Goal: Task Accomplishment & Management: Manage account settings

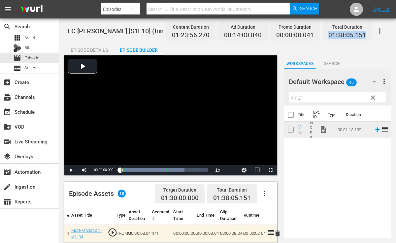
scroll to position [13, 0]
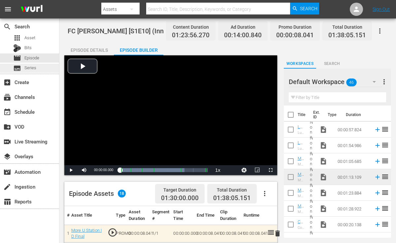
click at [36, 70] on div "subtitles Series" at bounding box center [29, 68] width 59 height 9
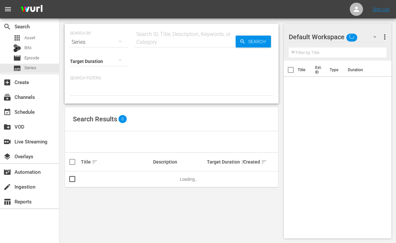
click at [144, 43] on input "text" at bounding box center [185, 42] width 101 height 16
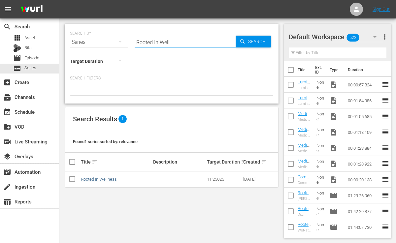
type input "Rooted In Well"
click at [107, 180] on link "Rooted In Wellness" at bounding box center [99, 179] width 36 height 5
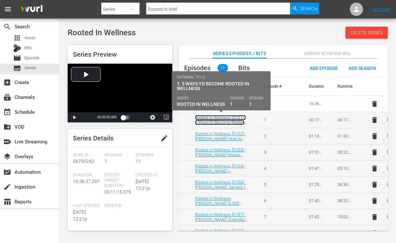
click at [233, 121] on link "Rooted in Wellness [S1E1] - 5 Ways to Become Rooted in Wellness" at bounding box center [220, 122] width 51 height 15
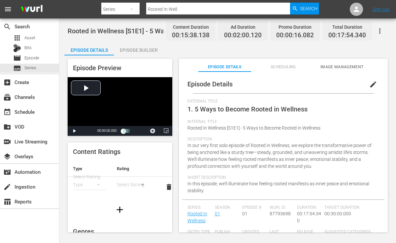
click at [149, 52] on div "Episode Builder" at bounding box center [138, 50] width 49 height 16
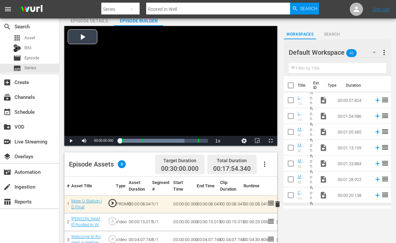
scroll to position [34, 0]
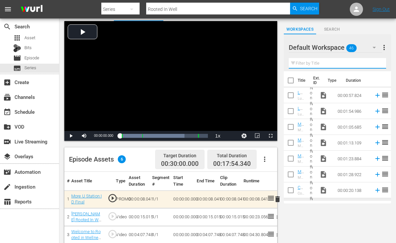
click at [305, 61] on input "text" at bounding box center [337, 63] width 97 height 11
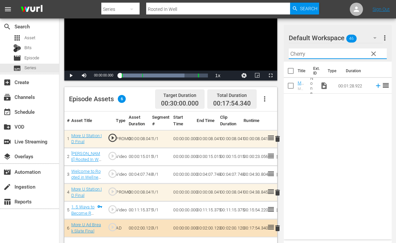
scroll to position [99, 0]
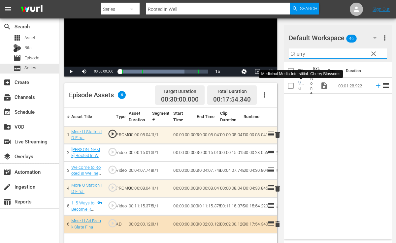
type input "Cherry"
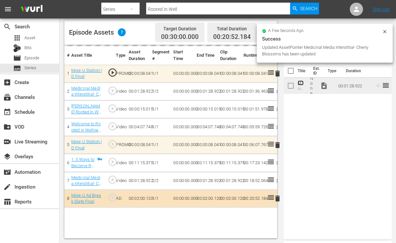
scroll to position [0, 0]
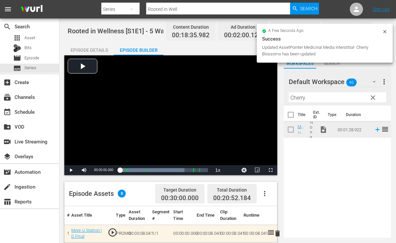
click at [98, 51] on div "Episode Details" at bounding box center [88, 50] width 49 height 16
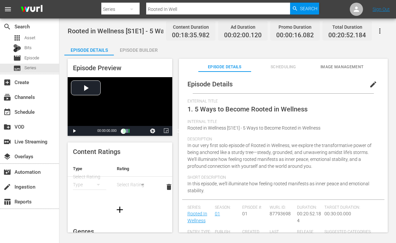
click at [369, 82] on span "edit" at bounding box center [373, 84] width 8 height 8
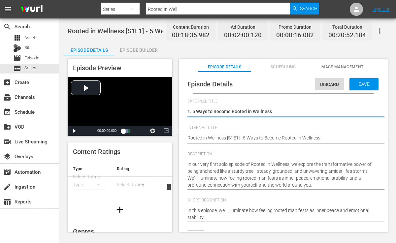
click at [329, 134] on div "Rooted in Wellness [S1E1] - 5 Ways to Become Rooted in Wellness Rooted in Welln…" at bounding box center [281, 139] width 188 height 16
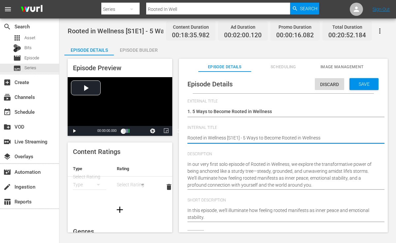
type textarea "Rooted in Wellness [S1E1] - 5 Ways to Become Rooted in Wellness"
type textarea "Rooted in Wellness [S1E1] - 5 Ways to Become Rooted in Wellness ("
type textarea "Rooted in Wellness [S1E1] - 5 Ways to Become Rooted in Wellness (C"
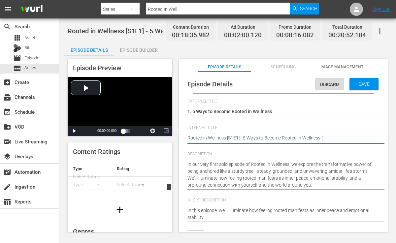
type textarea "Rooted in Wellness [S1E1] - 5 Ways to Become Rooted in Wellness (C"
type textarea "Rooted in Wellness [S1E1] - 5 Ways to Become Rooted in Wellness (Ch"
type textarea "Rooted in Wellness [S1E1] - 5 Ways to Become Rooted in Wellness (Che"
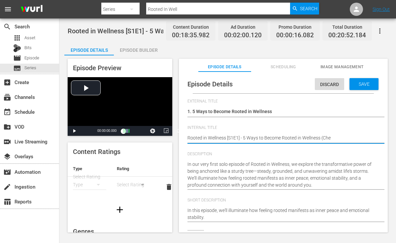
type textarea "Rooted in Wellness [S1E1] - 5 Ways to Become Rooted in Wellness ([PERSON_NAME]"
type textarea "Rooted in Wellness [S1E1] - 5 Ways to Become Rooted in Wellness (Cherr"
type textarea "Rooted in Wellness [S1E1] - 5 Ways to Become Rooted in Wellness (Cherry"
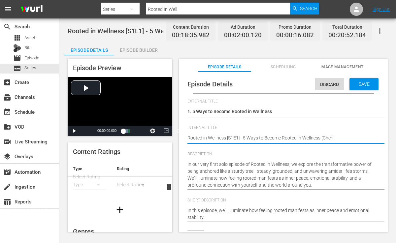
type textarea "Rooted in Wellness [S1E1] - 5 Ways to Become Rooted in Wellness (Cherry"
type textarea "Rooted in Wellness [S1E1] - 5 Ways to Become Rooted in Wellness ([PERSON_NAME]"
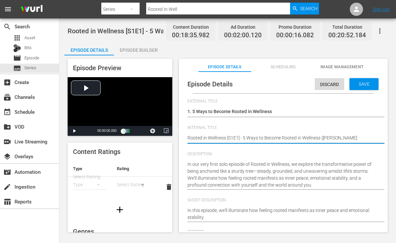
type textarea "Rooted in Wellness [S1E1] - 5 Ways to Become Rooted in Wellness ([PERSON_NAME]"
type textarea "Rooted in Wellness [S1E1] - 5 Ways to Become Rooted in Wellness (Cherry Blo"
type textarea "Rooted in Wellness [S1E1] - 5 Ways to Become Rooted in Wellness (Cherry Blos"
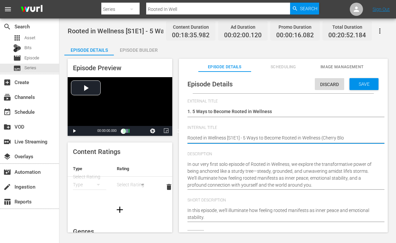
type textarea "Rooted in Wellness [S1E1] - 5 Ways to Become Rooted in Wellness (Cherry Blos"
type textarea "Rooted in Wellness [S1E1] - 5 Ways to Become Rooted in Wellness ([PERSON_NAME]"
type textarea "Rooted in Wellness [S1E1] - 5 Ways to Become Rooted in Wellness (Cherry Blossi"
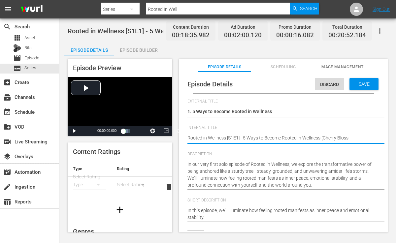
type textarea "Rooted in Wellness [S1E1] - 5 Ways to Become Rooted in Wellness ([PERSON_NAME]"
type textarea "Rooted in Wellness [S1E1] - 5 Ways to Become Rooted in Wellness (Cherry Blosso"
type textarea "Rooted in Wellness [S1E1] - 5 Ways to Become Rooted in Wellness (Cherry Blossom"
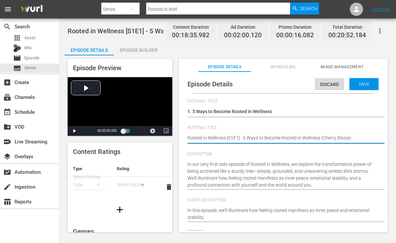
type textarea "Rooted in Wellness [S1E1] - 5 Ways to Become Rooted in Wellness (Cherry Blossom"
type textarea "Rooted in Wellness [S1E1] - 5 Ways to Become Rooted in Wellness (Cherry Blossoms"
type textarea "Rooted in Wellness [S1E1] - 5 Ways to Become Rooted in Wellness (Cherry Blossom…"
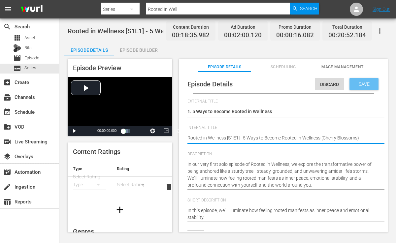
click at [353, 80] on div "Save" at bounding box center [363, 84] width 29 height 12
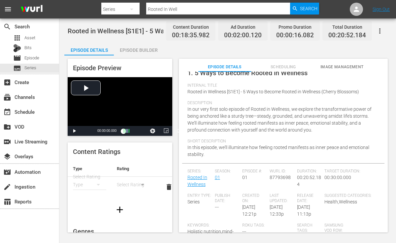
scroll to position [39, 0]
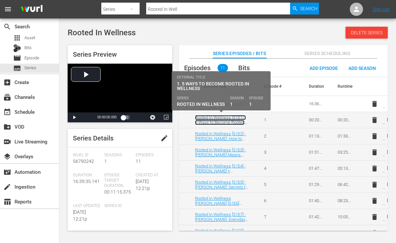
click at [226, 118] on link "Rooted in Wellness [S1E1] - 5 Ways to Become Rooted in Wellness (Cherry Blossom…" at bounding box center [220, 125] width 51 height 20
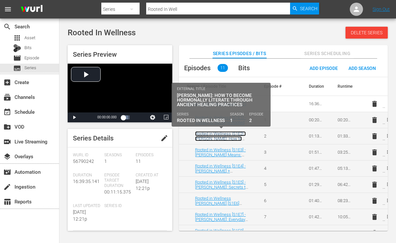
click at [228, 136] on link "Rooted in Wellness [S1E2] - [PERSON_NAME]: How to Become Hormonally Literate th…" at bounding box center [220, 143] width 51 height 25
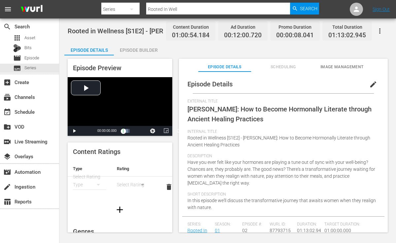
click at [369, 85] on span "edit" at bounding box center [373, 84] width 8 height 8
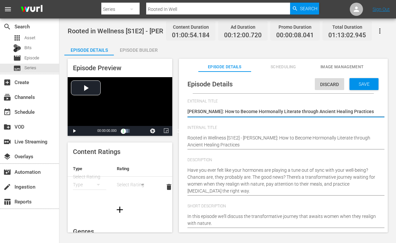
scroll to position [0, 0]
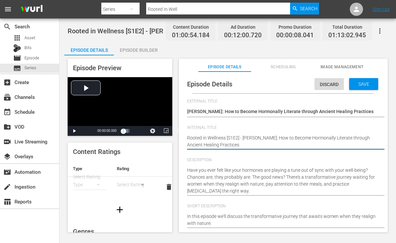
type textarea "Rooted in Wellness [S1E2] - [PERSON_NAME]: How to Become Hormonally Literate th…"
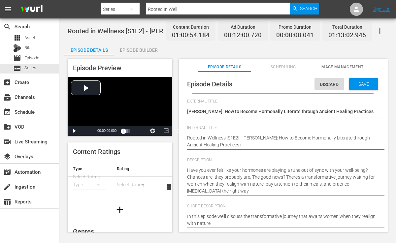
type textarea "Rooted in Wellness [S1E2] - [PERSON_NAME]: How to Become Hormonally Literate th…"
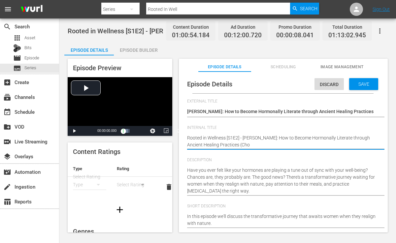
type textarea "Rooted in Wellness [S1E2] - [PERSON_NAME]: How to Become Hormonally Literate th…"
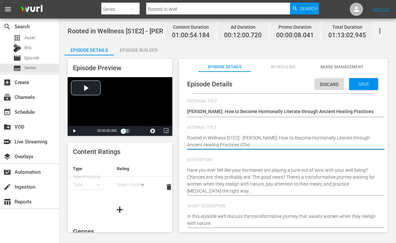
type textarea "Rooted in Wellness [S1E2] - [PERSON_NAME]: How to Become Hormonally Literate th…"
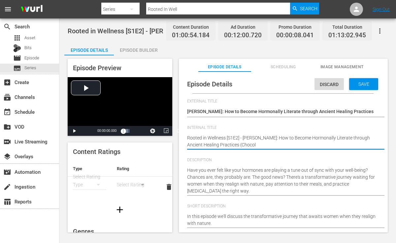
type textarea "Rooted in Wellness [S1E2] - [PERSON_NAME]: How to Become Hormonally Literate th…"
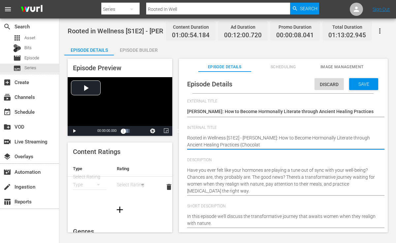
type textarea "Rooted in Wellness [S1E2] - [PERSON_NAME]: How to Become Hormonally Literate th…"
click at [362, 79] on div "Save" at bounding box center [363, 84] width 29 height 12
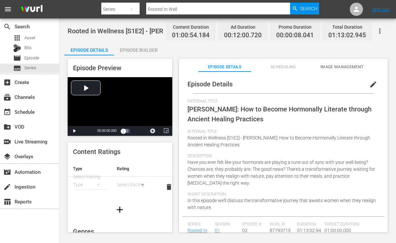
scroll to position [0, 0]
click at [136, 48] on div "Episode Builder" at bounding box center [138, 50] width 49 height 16
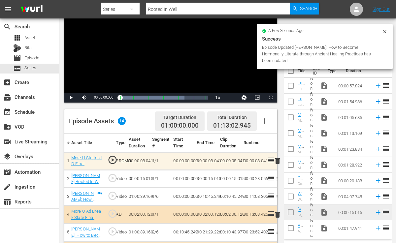
scroll to position [57, 0]
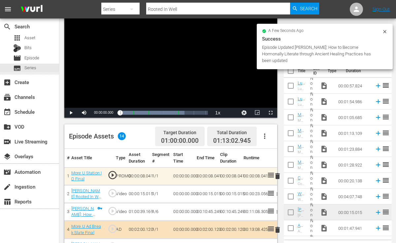
click at [383, 30] on icon at bounding box center [384, 31] width 3 height 3
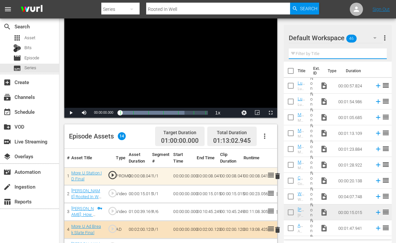
click at [348, 51] on input "text" at bounding box center [338, 53] width 98 height 11
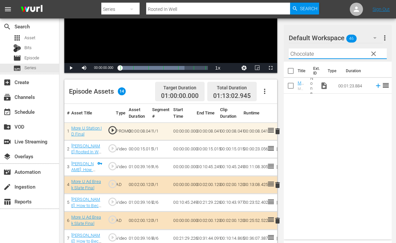
scroll to position [104, 0]
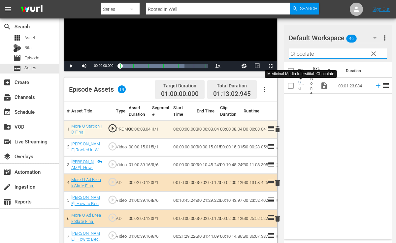
type input "Chocolate"
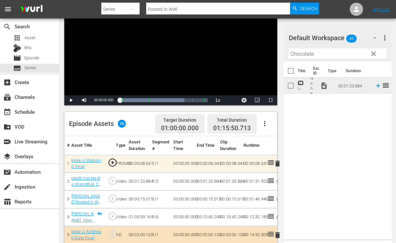
scroll to position [0, 0]
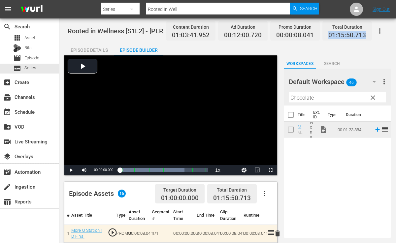
drag, startPoint x: 329, startPoint y: 33, endPoint x: 366, endPoint y: 35, distance: 37.0
click at [366, 35] on div "Total Duration 01:15:50.713" at bounding box center [346, 30] width 49 height 19
copy span "01:15:50.713"
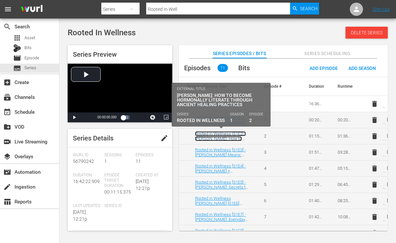
click at [226, 134] on link "Rooted in Wellness [S1E2] - [PERSON_NAME]: How to Become Hormonally Literate th…" at bounding box center [220, 146] width 51 height 30
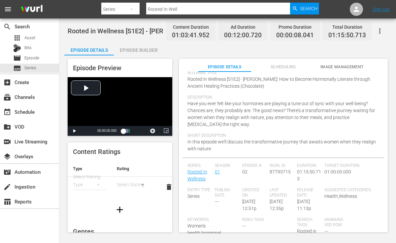
scroll to position [63, 0]
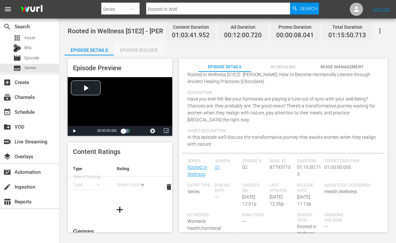
click at [157, 52] on div "Episode Builder" at bounding box center [138, 50] width 49 height 16
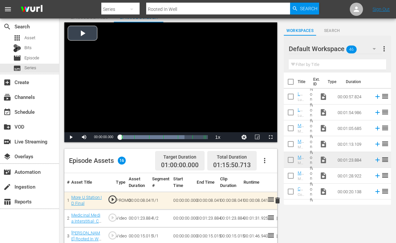
scroll to position [34, 0]
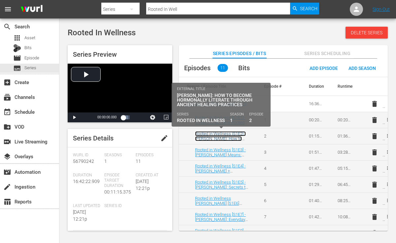
click at [225, 133] on link "Rooted in Wellness [S1E2] - [PERSON_NAME]: How to Become Hormonally Literate th…" at bounding box center [220, 146] width 51 height 30
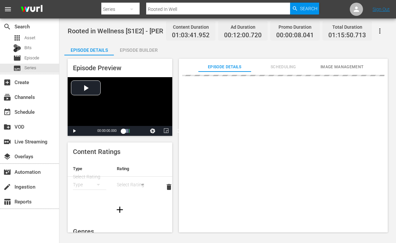
scroll to position [13, 0]
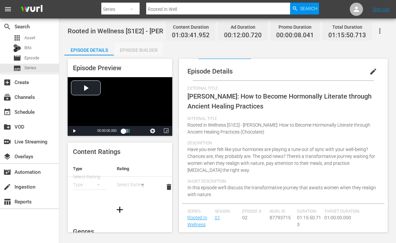
click at [149, 50] on div "Episode Builder" at bounding box center [138, 50] width 49 height 16
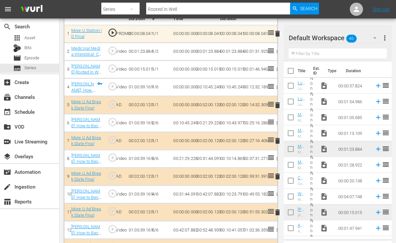
scroll to position [202, 0]
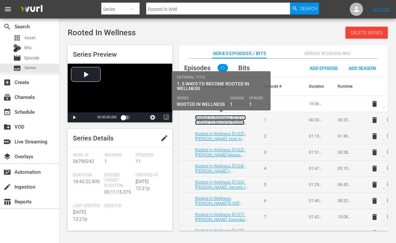
click at [231, 121] on link "Rooted in Wellness [S1E1] - 5 Ways to Become Rooted in Wellness (Cherry Blossom…" at bounding box center [220, 125] width 51 height 20
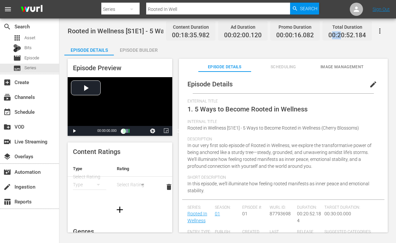
drag, startPoint x: 331, startPoint y: 36, endPoint x: 339, endPoint y: 35, distance: 8.6
click at [339, 35] on span "00:20:52.184" at bounding box center [347, 36] width 38 height 8
click at [331, 35] on span "00:20:52.184" at bounding box center [347, 36] width 38 height 8
click at [327, 34] on div "Total Duration 00:20:52.184" at bounding box center [346, 30] width 49 height 19
drag, startPoint x: 329, startPoint y: 33, endPoint x: 337, endPoint y: 40, distance: 11.0
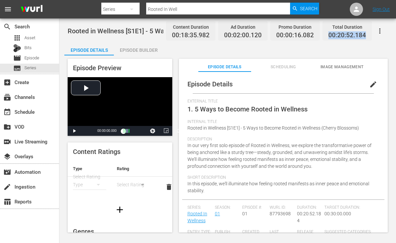
click at [337, 40] on div "Total Duration 00:20:52.184" at bounding box center [346, 30] width 49 height 19
drag, startPoint x: 331, startPoint y: 35, endPoint x: 342, endPoint y: 36, distance: 11.6
click at [342, 36] on span "00:20:52.184" at bounding box center [347, 36] width 38 height 8
click at [329, 35] on span "00:20:52.184" at bounding box center [347, 36] width 38 height 8
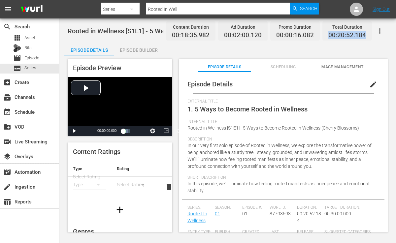
drag, startPoint x: 329, startPoint y: 35, endPoint x: 354, endPoint y: 36, distance: 24.4
click at [354, 36] on span "00:20:52.184" at bounding box center [347, 36] width 38 height 8
copy span "00:20:52.184"
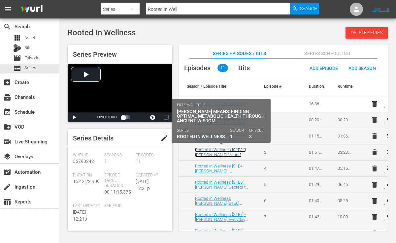
click at [233, 149] on link "Rooted in Wellness [S1E3] - [PERSON_NAME] Means: Finding Optimal Metabolic Heal…" at bounding box center [220, 159] width 51 height 25
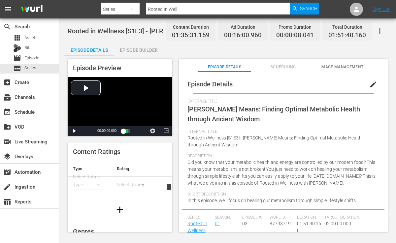
click at [369, 84] on span "edit" at bounding box center [373, 84] width 8 height 8
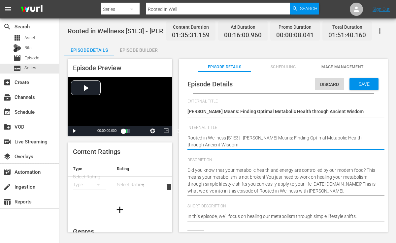
type textarea "Rooted in Wellness [S1E3] - [PERSON_NAME] Means: Finding Optimal Metabolic Heal…"
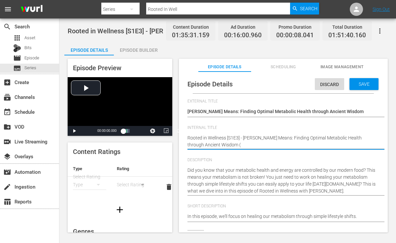
type textarea "Rooted in Wellness [S1E3] - [PERSON_NAME] Means: Finding Optimal Metabolic Heal…"
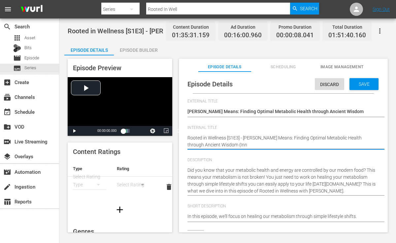
type textarea "Rooted in Wellness [S1E3] - [PERSON_NAME] Means: Finding Optimal Metabolic Heal…"
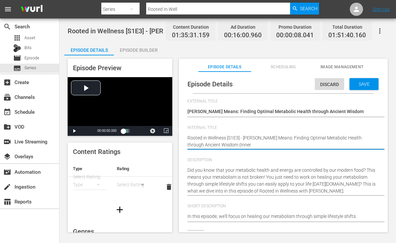
type textarea "Rooted in Wellness [S1E3] - [PERSON_NAME] Means: Finding Optimal Metabolic Heal…"
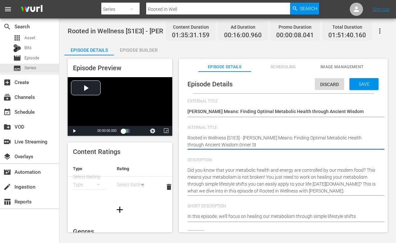
type textarea "Rooted in Wellness [S1E3] - [PERSON_NAME] Means: Finding Optimal Metabolic Heal…"
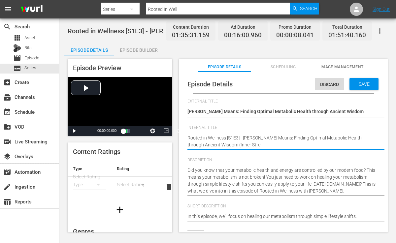
type textarea "Rooted in Wellness [S1E3] - [PERSON_NAME] Means: Finding Optimal Metabolic Heal…"
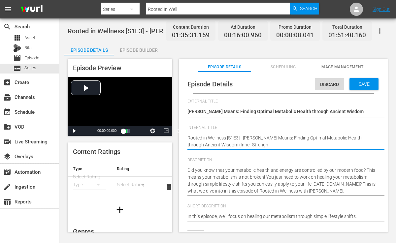
type textarea "Rooted in Wellness [S1E3] - [PERSON_NAME] Means: Finding Optimal Metabolic Heal…"
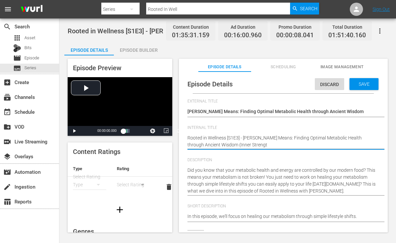
type textarea "Rooted in Wellness [S1E3] - [PERSON_NAME] Means: Finding Optimal Metabolic Heal…"
drag, startPoint x: 243, startPoint y: 86, endPoint x: 300, endPoint y: 106, distance: 60.9
click at [244, 86] on div "Episode Details Discard Save" at bounding box center [283, 84] width 202 height 18
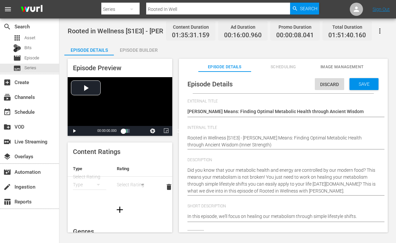
scroll to position [6, 0]
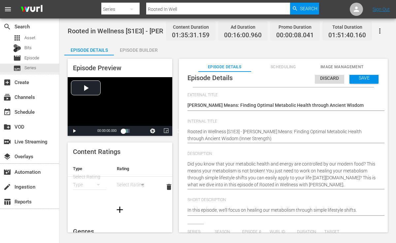
click at [351, 74] on div "Episode Details Discard Save External Title [PERSON_NAME] Means: Finding Optima…" at bounding box center [283, 165] width 209 height 187
click at [354, 80] on span "Save" at bounding box center [363, 77] width 21 height 5
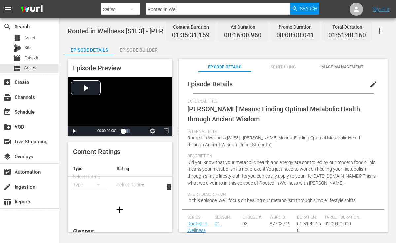
click at [152, 48] on div "Episode Builder" at bounding box center [138, 50] width 49 height 16
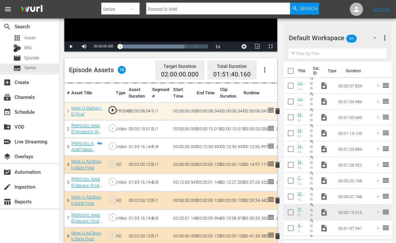
scroll to position [126, 0]
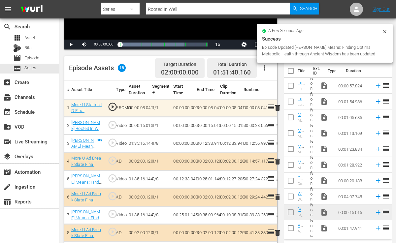
click at [383, 29] on icon at bounding box center [384, 31] width 5 height 5
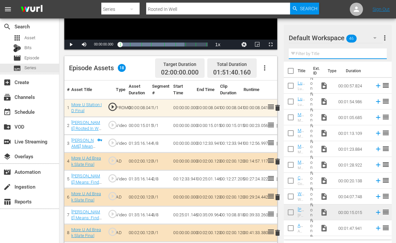
click at [360, 51] on input "text" at bounding box center [338, 53] width 98 height 11
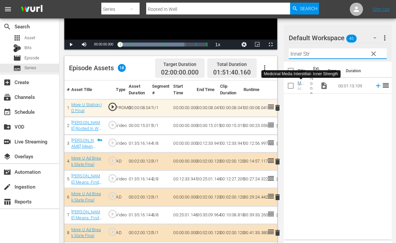
type input "Inner Str"
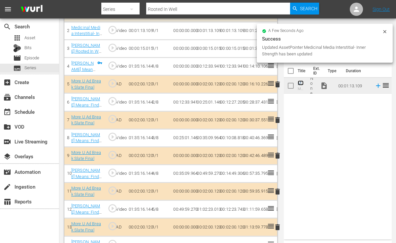
scroll to position [326, 0]
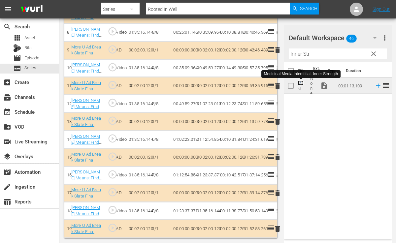
click at [300, 83] on link "Medicinal Media Interstitial- Inner Strength" at bounding box center [300, 112] width 7 height 64
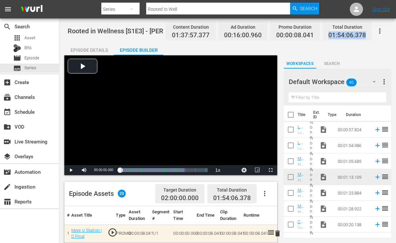
drag, startPoint x: 330, startPoint y: 35, endPoint x: 367, endPoint y: 35, distance: 36.6
click at [367, 35] on div "Total Duration 01:54:06.378" at bounding box center [346, 30] width 49 height 19
copy span "01:54:06.378"
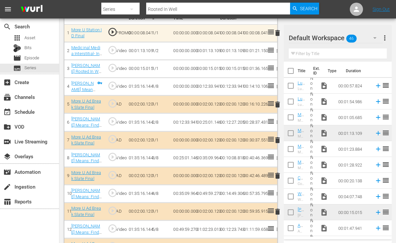
scroll to position [203, 0]
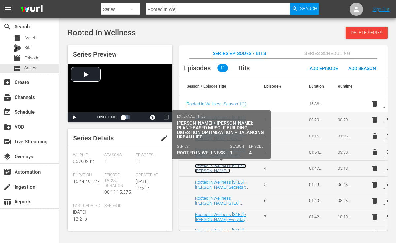
click at [225, 166] on link "Rooted in Wellness [S1E4] - [PERSON_NAME] + [PERSON_NAME]: Plant-Based Muscle B…" at bounding box center [220, 179] width 51 height 30
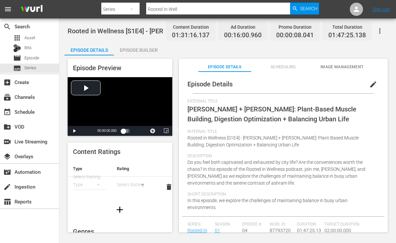
click at [372, 82] on span "edit" at bounding box center [373, 84] width 8 height 8
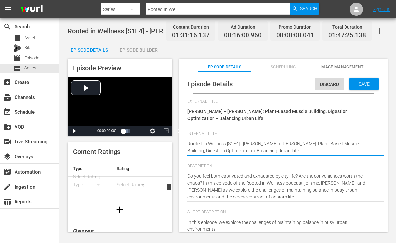
type textarea "Rooted in Wellness [S1E4] - [PERSON_NAME] + [PERSON_NAME]: Plant-Based Muscle B…"
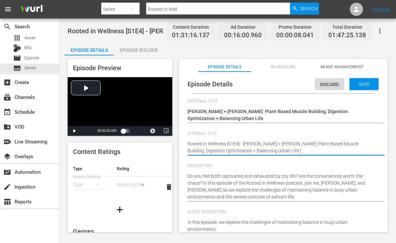
type textarea "Rooted in Wellness [S1E4] - [PERSON_NAME] + [PERSON_NAME]: Plant-Based Muscle B…"
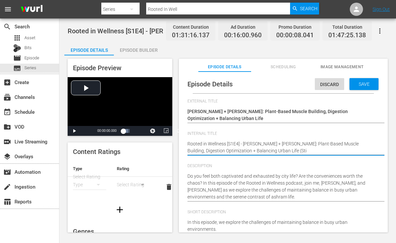
type textarea "Rooted in Wellness [S1E4] - [PERSON_NAME] + [PERSON_NAME]: Plant-Based Muscle B…"
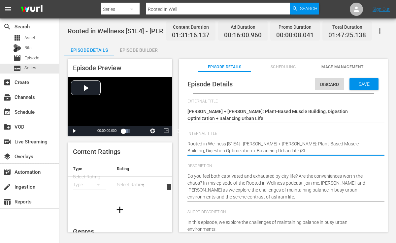
type textarea "Rooted in Wellness [S1E4] - [PERSON_NAME] + [PERSON_NAME]: Plant-Based Muscle B…"
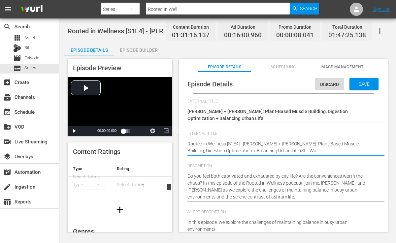
type textarea "Rooted in Wellness [S1E4] - [PERSON_NAME] + [PERSON_NAME]: Plant-Based Muscle B…"
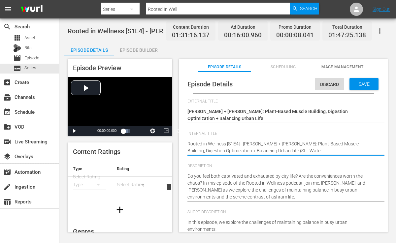
type textarea "Rooted in Wellness [S1E4] - [PERSON_NAME] + [PERSON_NAME]: Plant-Based Muscle B…"
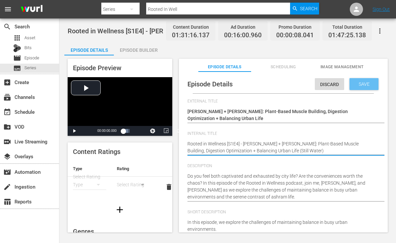
click at [366, 85] on span "Save" at bounding box center [363, 83] width 21 height 5
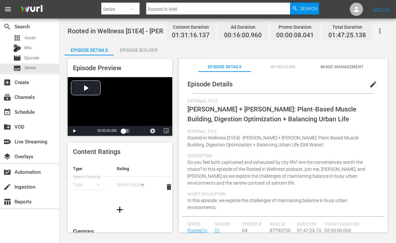
click at [135, 50] on div "Episode Builder" at bounding box center [138, 50] width 49 height 16
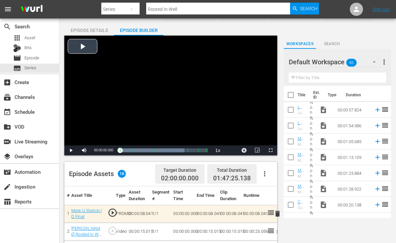
scroll to position [21, 0]
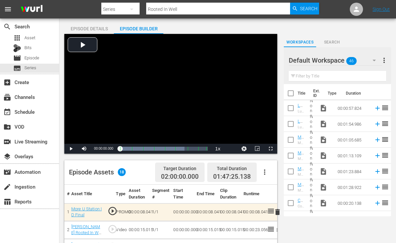
click at [96, 29] on div "Episode Details" at bounding box center [88, 29] width 49 height 16
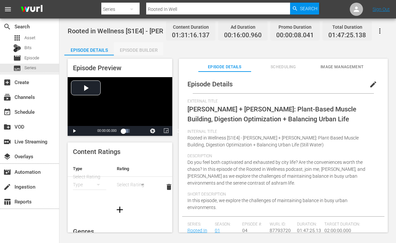
click at [155, 53] on div "Episode Builder" at bounding box center [138, 50] width 49 height 16
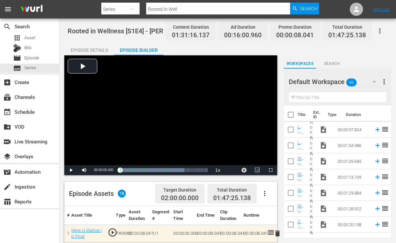
click at [339, 96] on input "text" at bounding box center [337, 97] width 97 height 11
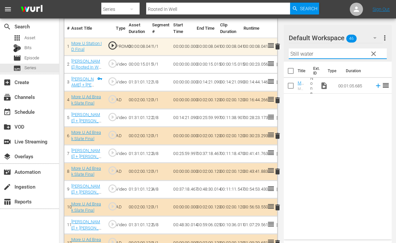
scroll to position [177, 0]
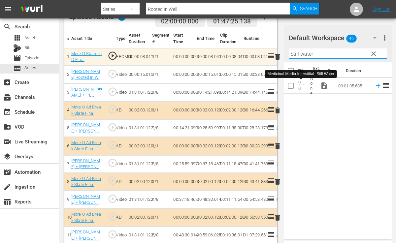
type input "Still water"
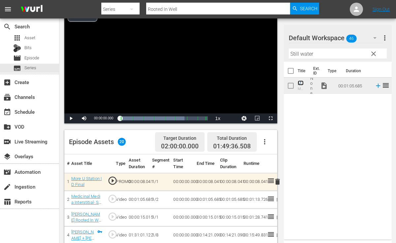
scroll to position [0, 0]
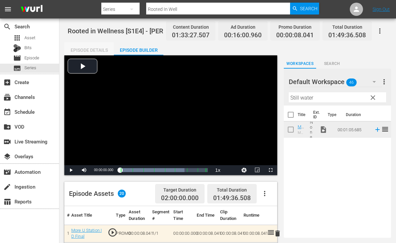
click at [104, 49] on div "Episode Details" at bounding box center [88, 50] width 49 height 16
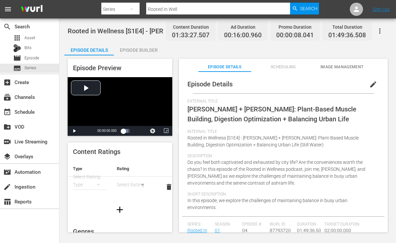
click at [136, 51] on div "Episode Builder" at bounding box center [138, 50] width 49 height 16
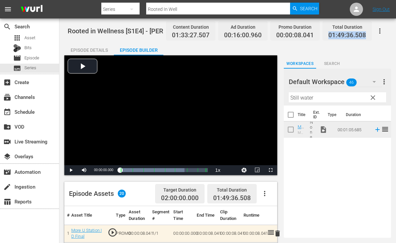
drag, startPoint x: 330, startPoint y: 34, endPoint x: 365, endPoint y: 38, distance: 35.1
click at [365, 38] on span "01:49:36.508" at bounding box center [347, 36] width 38 height 8
copy span "01:49:36.508"
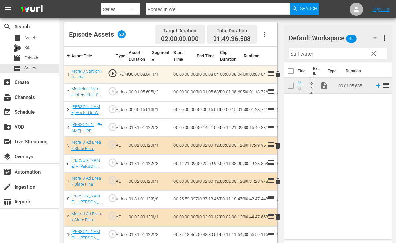
scroll to position [167, 0]
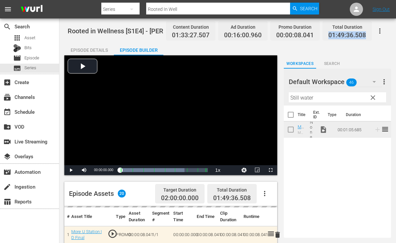
scroll to position [21, 0]
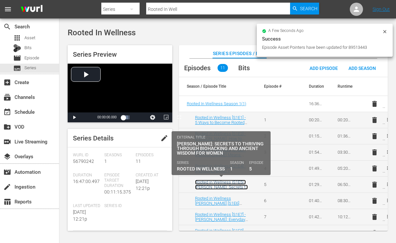
click at [232, 180] on link "Rooted in Wellness [S1E5] - [PERSON_NAME]: Secrets to Thriving Through Biohacki…" at bounding box center [221, 192] width 53 height 25
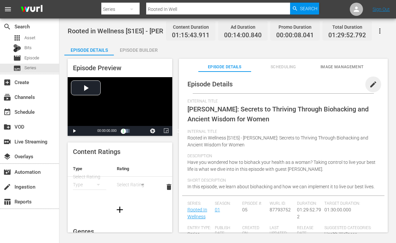
click at [372, 84] on span "edit" at bounding box center [373, 84] width 8 height 8
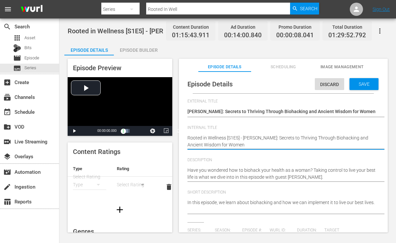
type textarea "Rooted in Wellness [S1E5] - [PERSON_NAME]: Secrets to Thriving Through Biohacki…"
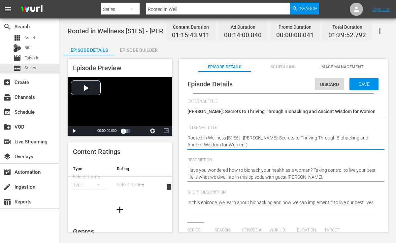
type textarea "Rooted in Wellness [S1E5] - [PERSON_NAME]: Secrets to Thriving Through Biohacki…"
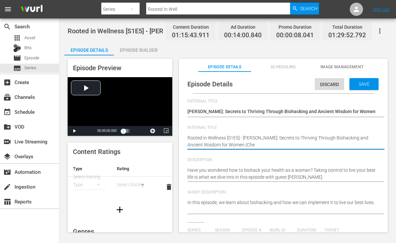
type textarea "Rooted in Wellness [S1E5] - [PERSON_NAME]: Secrets to Thriving Through Biohacki…"
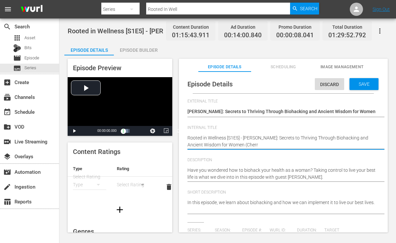
type textarea "Rooted in Wellness [S1E5] - [PERSON_NAME]: Secrets to Thriving Through Biohacki…"
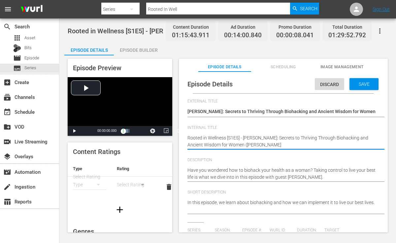
type textarea "Rooted in Wellness [S1E5] - [PERSON_NAME]: Secrets to Thriving Through Biohacki…"
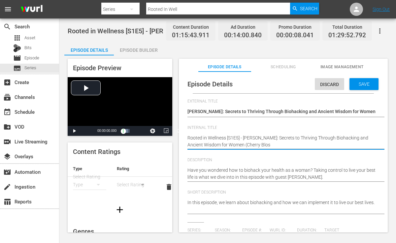
type textarea "Rooted in Wellness [S1E5] - [PERSON_NAME]: Secrets to Thriving Through Biohacki…"
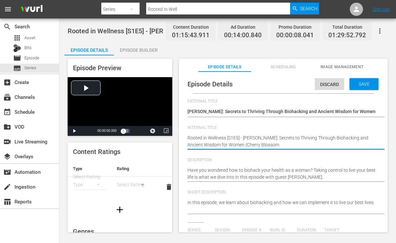
type textarea "Rooted in Wellness [S1E5] - [PERSON_NAME]: Secrets to Thriving Through Biohacki…"
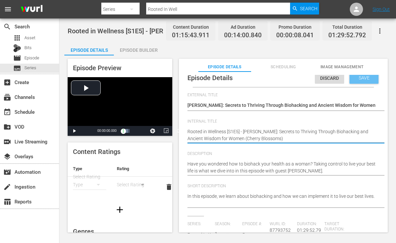
click at [367, 80] on div "Save" at bounding box center [363, 78] width 29 height 12
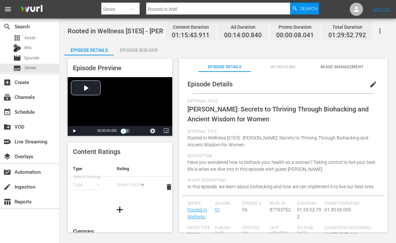
scroll to position [0, 0]
click at [155, 46] on div "Episode Builder" at bounding box center [138, 50] width 49 height 16
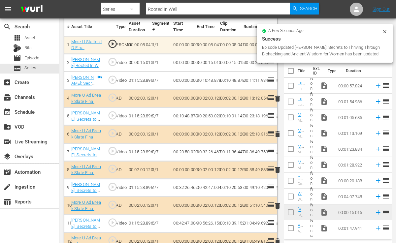
scroll to position [159, 0]
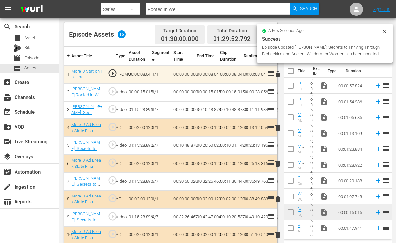
click at [383, 29] on icon at bounding box center [384, 31] width 5 height 5
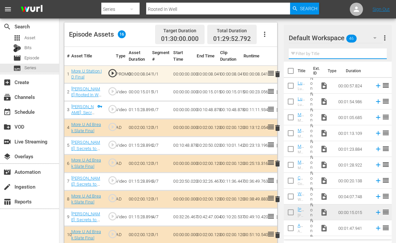
click at [336, 57] on input "text" at bounding box center [338, 53] width 98 height 11
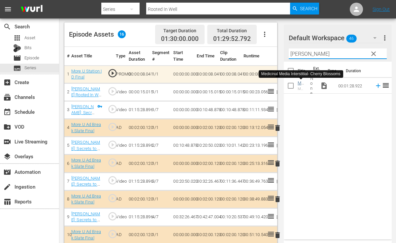
type input "[PERSON_NAME]"
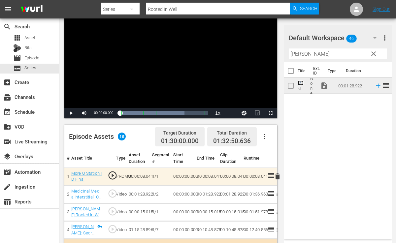
scroll to position [0, 0]
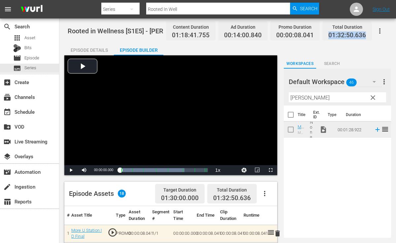
drag, startPoint x: 328, startPoint y: 36, endPoint x: 366, endPoint y: 37, distance: 37.6
click at [366, 37] on div "Total Duration 01:32:50.636" at bounding box center [346, 30] width 49 height 19
copy span "01:32:50.636"
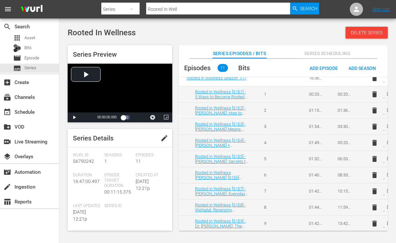
scroll to position [32, 0]
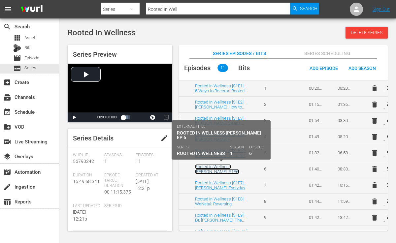
click at [225, 167] on link "Rooted in Wellness [PERSON_NAME] [S1E6] (Inner Strength)" at bounding box center [217, 171] width 44 height 15
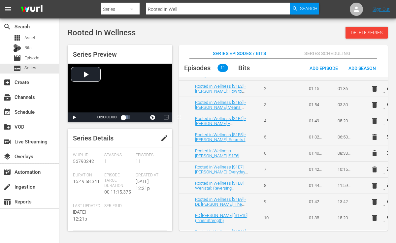
scroll to position [53, 0]
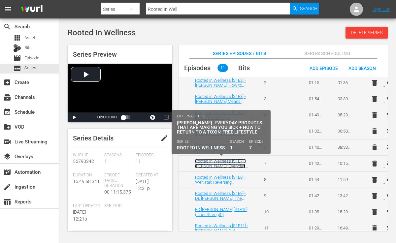
click at [211, 165] on link "Rooted in Wellness [S1E7] - [PERSON_NAME]: Everyday Products that Are Making Yo…" at bounding box center [220, 171] width 51 height 25
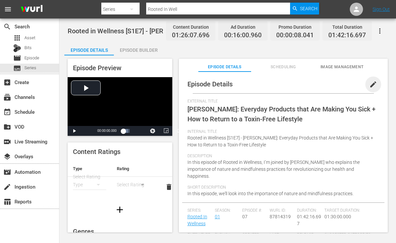
click at [372, 85] on span "edit" at bounding box center [373, 84] width 8 height 8
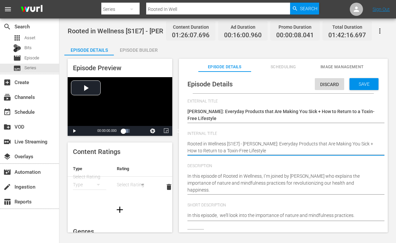
type textarea "Rooted in Wellness [S1E7] - [PERSON_NAME]: Everyday Products that Are Making Yo…"
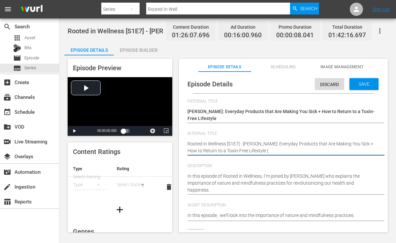
type textarea "Rooted in Wellness [S1E7] - [PERSON_NAME]: Everyday Products that Are Making Yo…"
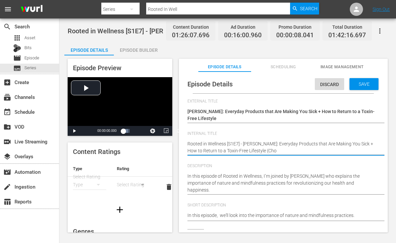
type textarea "Rooted in Wellness [S1E7] - [PERSON_NAME]: Everyday Products that Are Making Yo…"
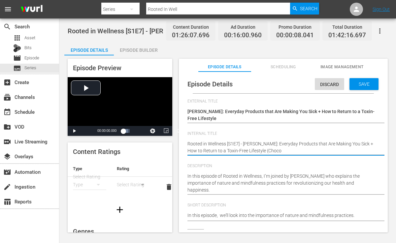
type textarea "Rooted in Wellness [S1E7] - [PERSON_NAME]: Everyday Products that Are Making Yo…"
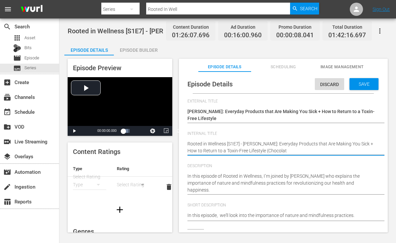
type textarea "Rooted in Wellness [S1E7] - [PERSON_NAME]: Everyday Products that Are Making Yo…"
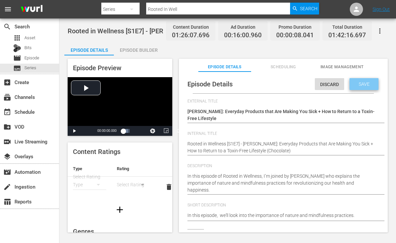
click at [367, 83] on span "Save" at bounding box center [363, 83] width 21 height 5
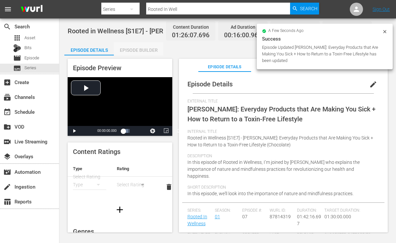
click at [139, 49] on div "Episode Builder" at bounding box center [138, 50] width 49 height 16
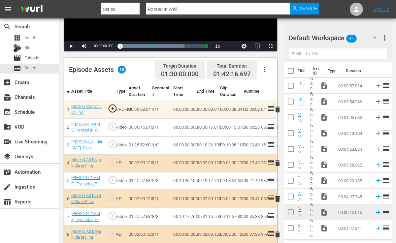
scroll to position [129, 0]
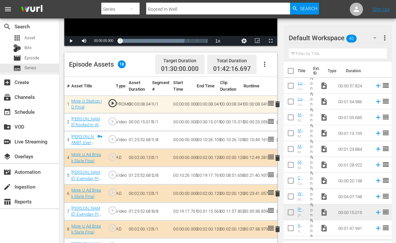
click at [331, 53] on input "text" at bounding box center [338, 53] width 98 height 11
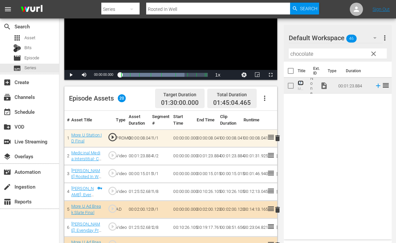
scroll to position [0, 0]
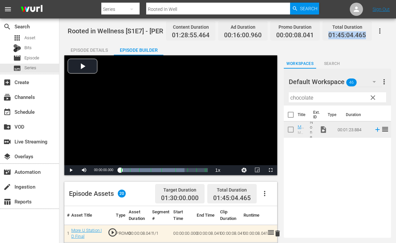
drag, startPoint x: 329, startPoint y: 34, endPoint x: 365, endPoint y: 35, distance: 35.3
click at [365, 35] on span "01:45:04.465" at bounding box center [347, 36] width 38 height 8
copy span "01:45:04.465"
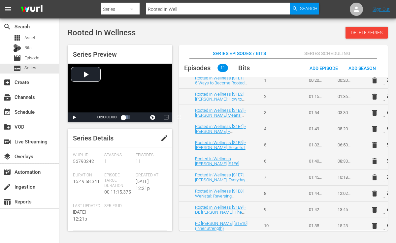
scroll to position [59, 0]
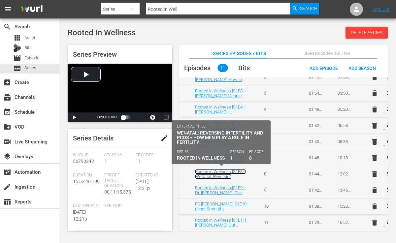
click at [224, 174] on link "Rooted in Wellness [S1E8] - WeNatal: Reversing Infertility and PCOS + How Men P…" at bounding box center [220, 179] width 51 height 20
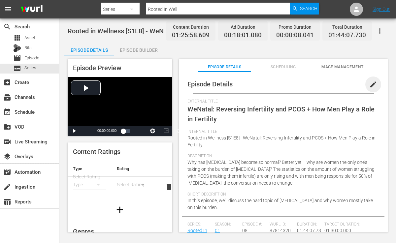
click at [369, 87] on span "edit" at bounding box center [373, 84] width 8 height 8
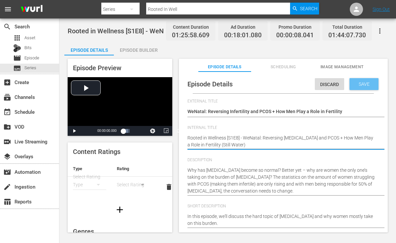
click at [365, 81] on span "Save" at bounding box center [363, 83] width 21 height 5
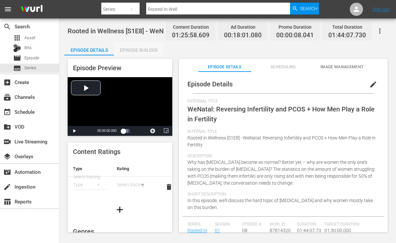
click at [139, 46] on div "Episode Builder" at bounding box center [138, 50] width 49 height 16
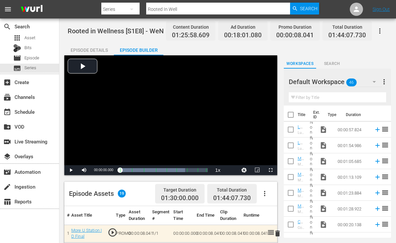
click at [354, 90] on div "Filter by Title" at bounding box center [337, 98] width 97 height 16
click at [353, 91] on div "Filter by Title" at bounding box center [337, 98] width 97 height 16
click at [344, 96] on input "text" at bounding box center [337, 97] width 97 height 11
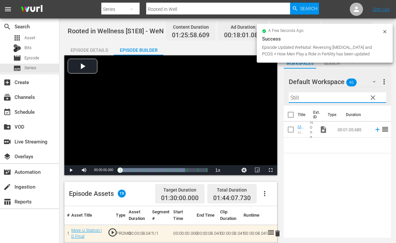
click at [344, 96] on input "Still" at bounding box center [337, 97] width 97 height 11
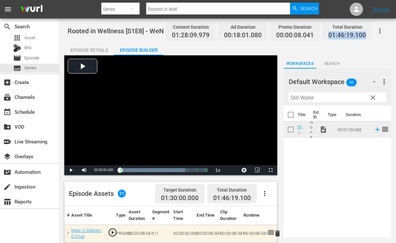
drag, startPoint x: 329, startPoint y: 34, endPoint x: 366, endPoint y: 38, distance: 36.8
click at [366, 38] on div "Total Duration 01:46:19.100" at bounding box center [346, 30] width 49 height 19
copy span "01:46:19.100"
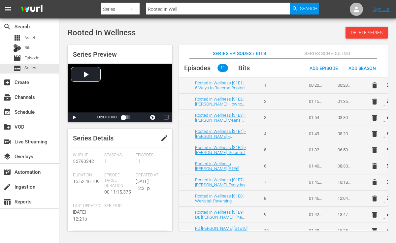
scroll to position [59, 0]
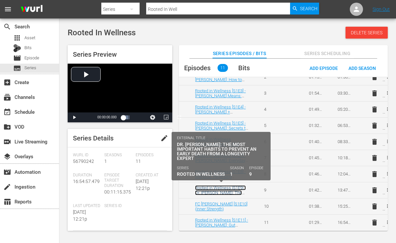
click at [227, 192] on link "Rooted in Wellness [S1E9] - Dr. [PERSON_NAME]: The Most Important Habits to Pre…" at bounding box center [221, 197] width 52 height 25
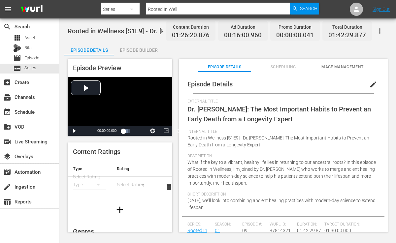
click at [367, 88] on button "edit" at bounding box center [373, 85] width 16 height 16
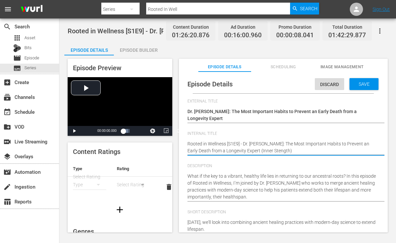
click at [285, 151] on textarea "Rooted in Wellness [S1E9] - Dr. [PERSON_NAME]: The Most Important Habits to Pre…" at bounding box center [281, 147] width 188 height 14
click at [278, 150] on textarea "Rooted in Wellness [S1E9] - Dr. [PERSON_NAME]: The Most Important Habits to Pre…" at bounding box center [281, 147] width 188 height 14
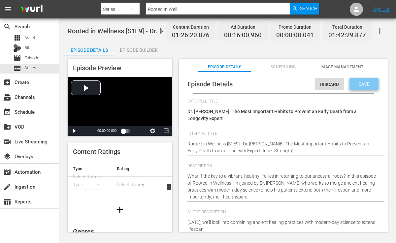
click at [364, 83] on span "Save" at bounding box center [363, 83] width 21 height 5
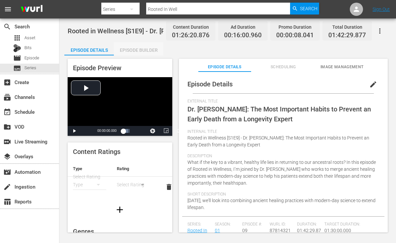
click at [134, 52] on div "Episode Builder" at bounding box center [138, 50] width 49 height 16
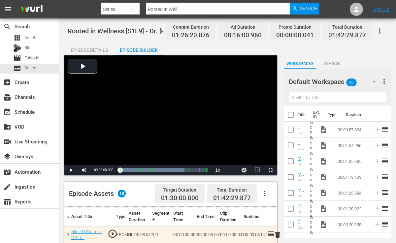
click at [342, 96] on input "text" at bounding box center [337, 97] width 97 height 11
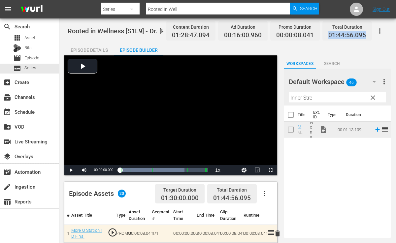
drag, startPoint x: 329, startPoint y: 33, endPoint x: 366, endPoint y: 34, distance: 37.6
click at [366, 34] on div "Total Duration 01:44:56.095" at bounding box center [346, 30] width 49 height 19
copy span "01:44:56.095"
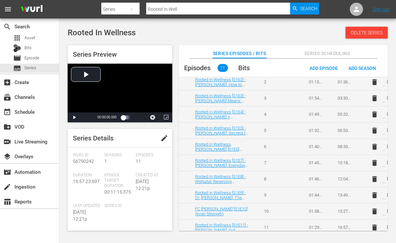
scroll to position [59, 0]
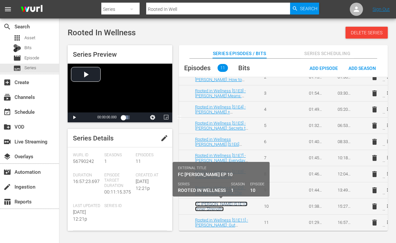
click at [216, 203] on link "FC [PERSON_NAME] [S1E10] (Inner Strength)" at bounding box center [221, 207] width 52 height 10
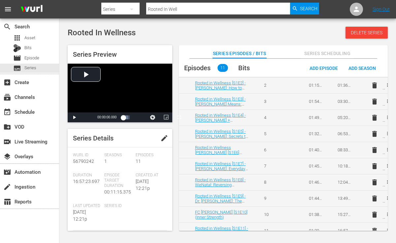
scroll to position [59, 0]
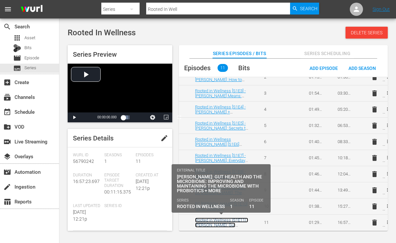
click at [234, 223] on link "Rooted in Wellness [S1E11] - [PERSON_NAME]: Gut Health and the Microbiome: Impr…" at bounding box center [221, 233] width 53 height 30
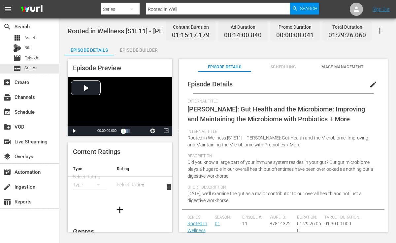
click at [369, 87] on span "edit" at bounding box center [373, 84] width 8 height 8
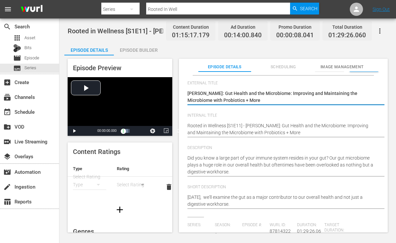
scroll to position [12, 0]
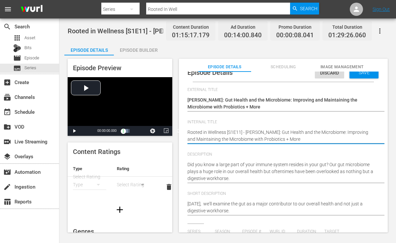
click at [307, 137] on textarea "Rooted in Wellness [S1E11] - [PERSON_NAME]: Gut Health and the Microbiome: Impr…" at bounding box center [281, 136] width 188 height 14
click at [365, 74] on span "Save" at bounding box center [363, 72] width 21 height 5
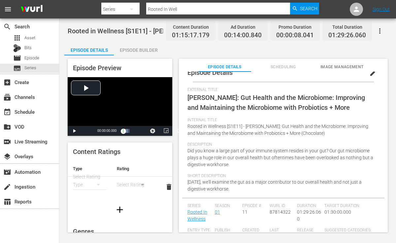
click at [132, 51] on div "Episode Builder" at bounding box center [138, 50] width 49 height 16
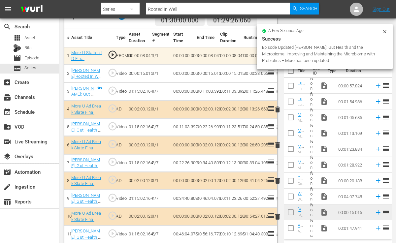
scroll to position [210, 0]
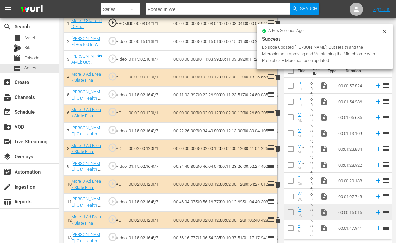
click at [388, 31] on div "a few seconds ago Success Episode Updated [PERSON_NAME]: Gut Health and the Mic…" at bounding box center [325, 47] width 136 height 46
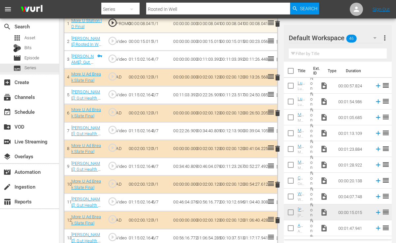
click at [384, 30] on button "more_vert" at bounding box center [385, 38] width 8 height 16
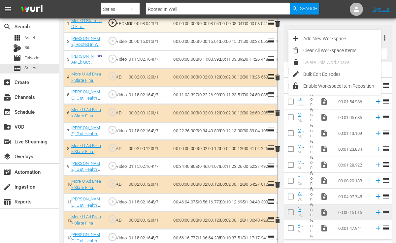
click at [384, 30] on button "more_vert" at bounding box center [385, 38] width 8 height 16
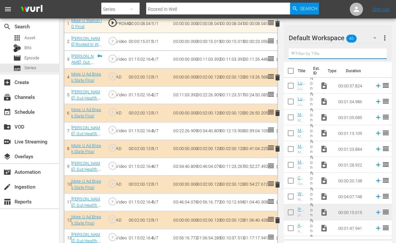
click at [325, 51] on input "text" at bounding box center [338, 53] width 98 height 11
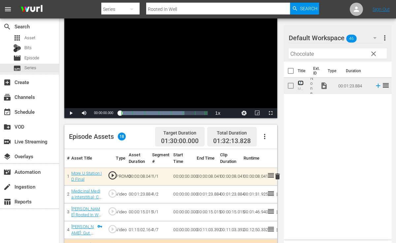
scroll to position [0, 0]
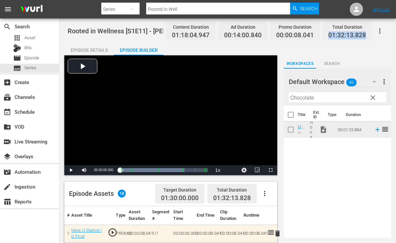
drag, startPoint x: 330, startPoint y: 34, endPoint x: 367, endPoint y: 36, distance: 37.0
click at [367, 36] on div "Total Duration 01:32:13.828" at bounding box center [346, 30] width 49 height 19
copy span "01:32:13.828"
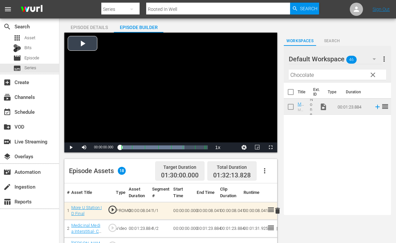
scroll to position [23, 0]
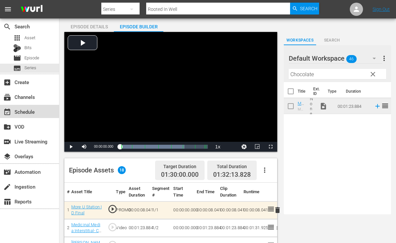
click at [37, 112] on div "event_available Schedule" at bounding box center [18, 111] width 37 height 6
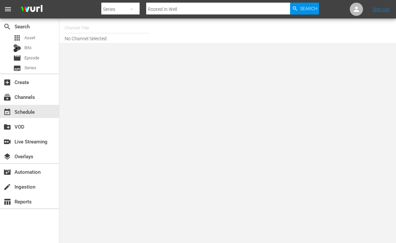
click at [81, 24] on input "text" at bounding box center [107, 28] width 84 height 16
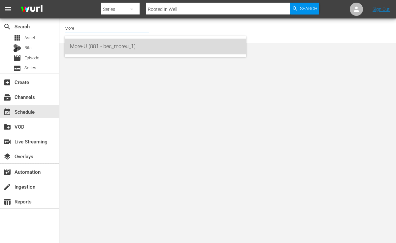
click at [98, 44] on div "More-U (881 - bec_moreu_1)" at bounding box center [155, 47] width 171 height 16
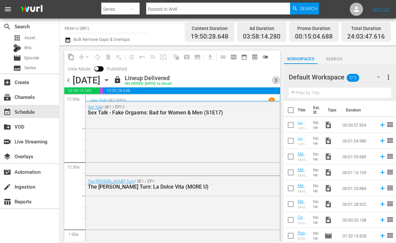
click at [277, 80] on span "chevron_right" at bounding box center [276, 80] width 8 height 8
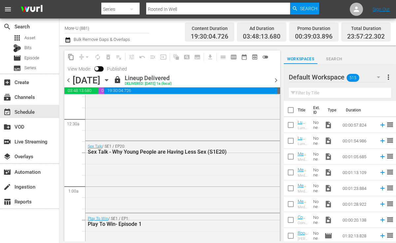
scroll to position [63, 0]
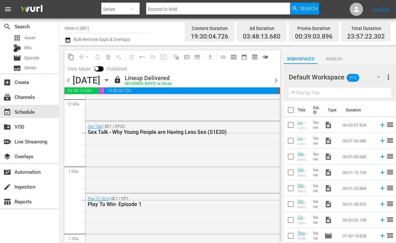
click at [275, 78] on span "chevron_right" at bounding box center [276, 80] width 8 height 8
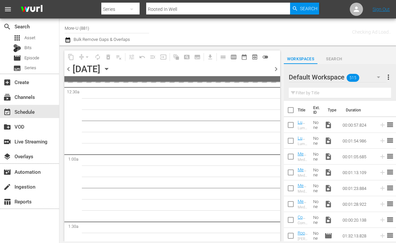
scroll to position [74, 0]
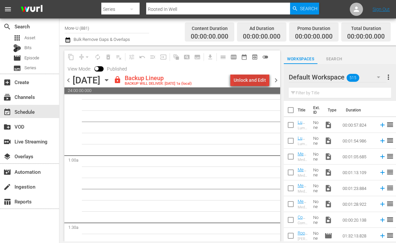
click at [256, 76] on div "Unlock and Edit" at bounding box center [249, 80] width 32 height 12
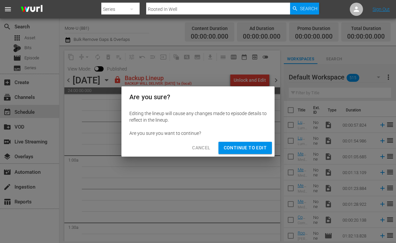
click at [256, 147] on span "Continue to Edit" at bounding box center [245, 148] width 43 height 8
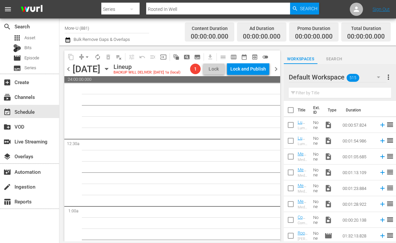
scroll to position [0, 0]
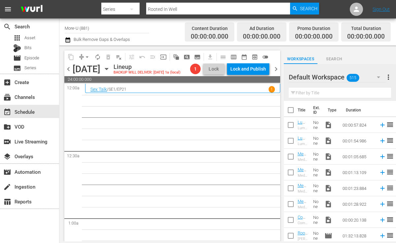
click at [308, 90] on input "text" at bounding box center [340, 93] width 102 height 11
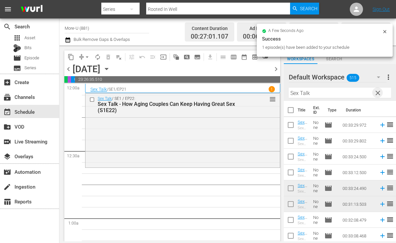
click at [379, 92] on span "clear" at bounding box center [378, 93] width 8 height 8
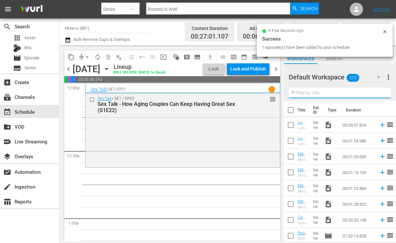
click at [346, 95] on input "text" at bounding box center [340, 93] width 102 height 11
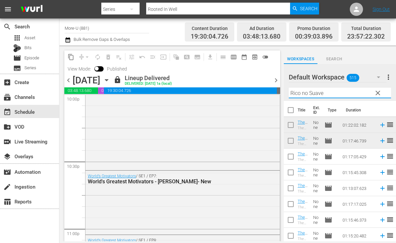
scroll to position [2972, 0]
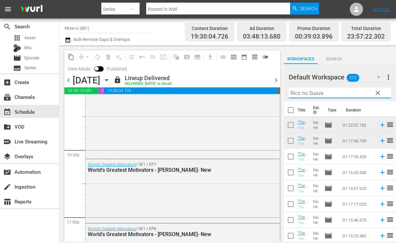
click at [276, 78] on span "chevron_right" at bounding box center [276, 80] width 8 height 8
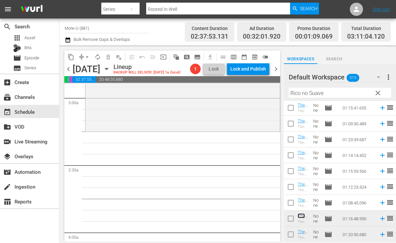
scroll to position [394, 0]
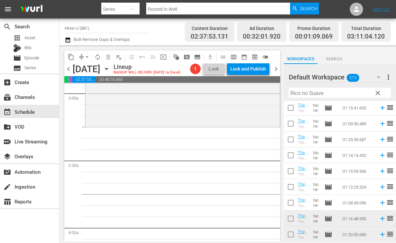
click at [378, 91] on span "clear" at bounding box center [378, 93] width 8 height 8
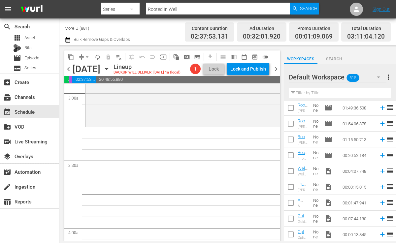
click at [330, 95] on input "text" at bounding box center [340, 93] width 102 height 11
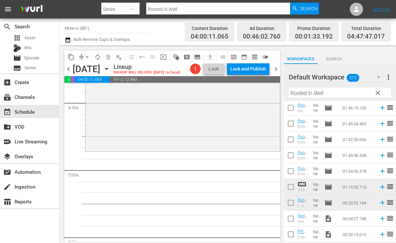
scroll to position [593, 0]
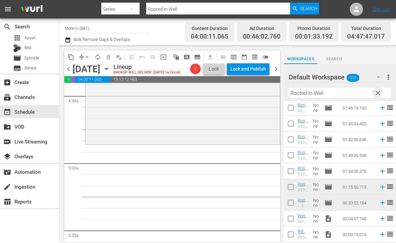
click at [376, 95] on span "clear" at bounding box center [378, 93] width 8 height 8
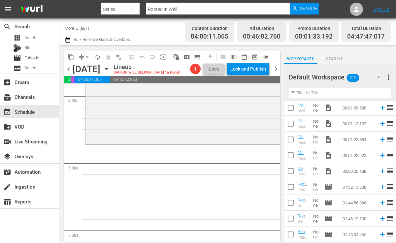
click at [348, 94] on input "text" at bounding box center [340, 93] width 102 height 11
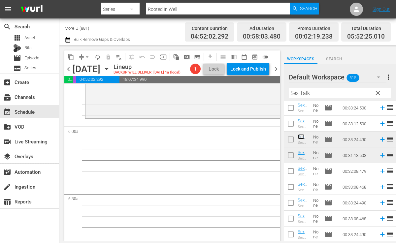
scroll to position [772, 0]
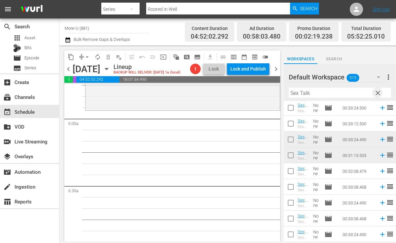
click at [378, 95] on span "clear" at bounding box center [378, 93] width 8 height 8
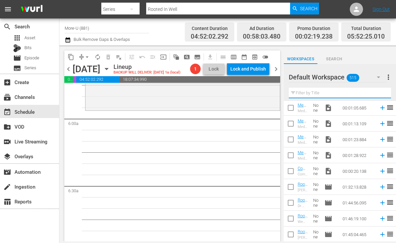
click at [339, 94] on input "text" at bounding box center [340, 93] width 102 height 11
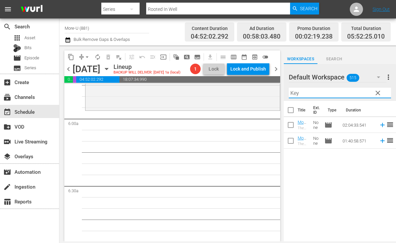
scroll to position [0, 0]
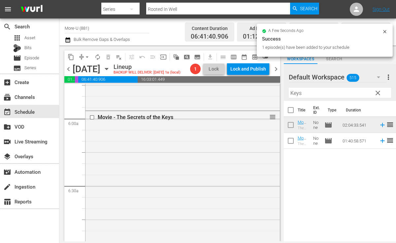
click at [378, 93] on span "clear" at bounding box center [378, 93] width 8 height 8
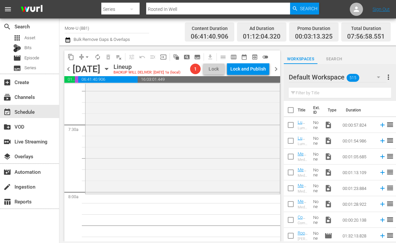
scroll to position [977, 0]
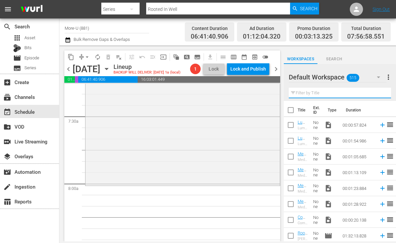
click at [324, 94] on input "text" at bounding box center [340, 93] width 102 height 11
paste input "Fatherhood Jam: Be A Values Driven Man with [PERSON_NAME] & [PERSON_NAME] & [PE…"
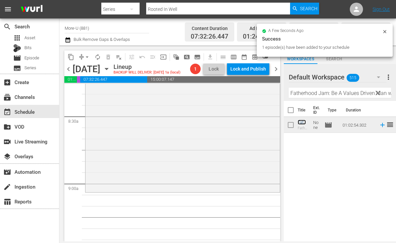
scroll to position [1124, 0]
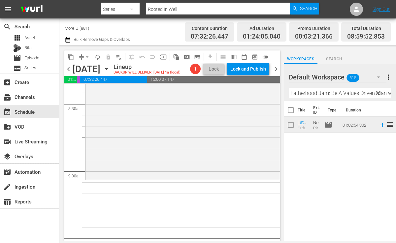
drag, startPoint x: 300, startPoint y: 123, endPoint x: 106, endPoint y: 4, distance: 227.8
click at [376, 92] on span "clear" at bounding box center [378, 93] width 8 height 8
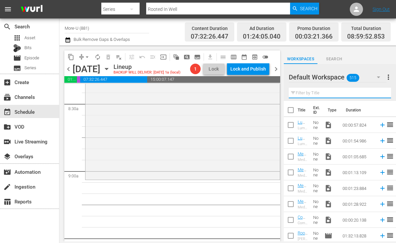
click at [356, 93] on input "text" at bounding box center [340, 93] width 102 height 11
paste input "Explore Your Pain Consciously with [PERSON_NAME] & [PERSON_NAME]"
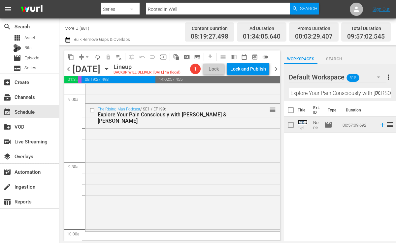
scroll to position [1189, 0]
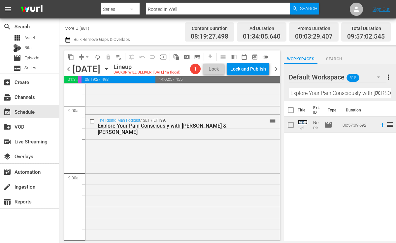
drag, startPoint x: 299, startPoint y: 121, endPoint x: 57, endPoint y: 4, distance: 268.9
click at [378, 93] on span "clear" at bounding box center [378, 93] width 8 height 8
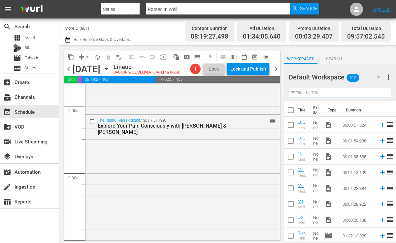
click at [355, 90] on input "text" at bounding box center [340, 93] width 102 height 11
paste input "Sexual Insecurities: Expression Leads To Liberation with [PERSON_NAME] & [PERSO…"
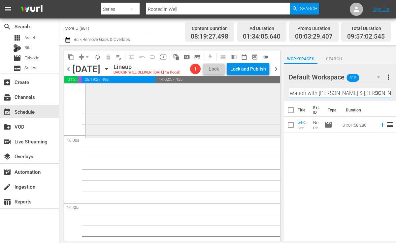
scroll to position [1296, 0]
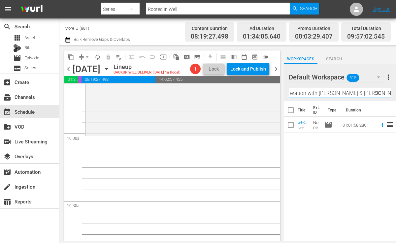
click at [318, 158] on div "Title Ext. ID Type Duration Sexual Insecurities: Expression Leads To Liberation…" at bounding box center [340, 171] width 112 height 141
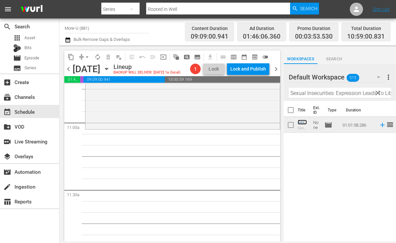
scroll to position [1431, 0]
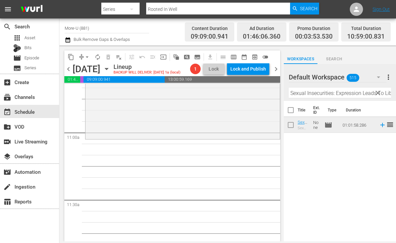
drag, startPoint x: 300, startPoint y: 123, endPoint x: 87, endPoint y: 3, distance: 244.4
click at [378, 90] on span "clear" at bounding box center [378, 93] width 8 height 8
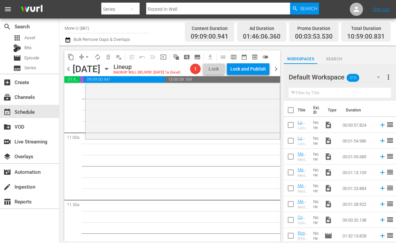
click at [354, 93] on input "text" at bounding box center [340, 93] width 102 height 11
paste input "Guest Realtor [PERSON_NAME]"
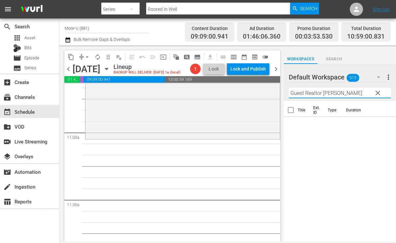
drag, startPoint x: 378, startPoint y: 94, endPoint x: 335, endPoint y: 71, distance: 49.1
click at [378, 94] on span "clear" at bounding box center [378, 93] width 8 height 8
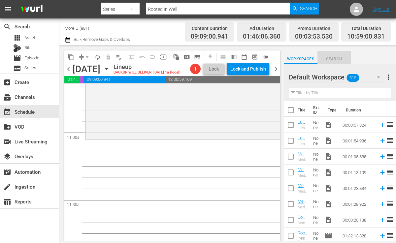
click at [339, 58] on span "Search" at bounding box center [334, 59] width 34 height 7
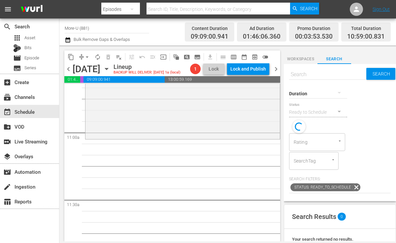
click at [326, 76] on input "text" at bounding box center [327, 75] width 77 height 16
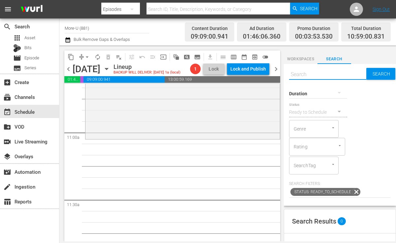
paste input "Guest Realtor [PERSON_NAME]"
click at [322, 74] on input "Guest Realtor [PERSON_NAME]" at bounding box center [327, 75] width 77 height 16
drag, startPoint x: 322, startPoint y: 74, endPoint x: 284, endPoint y: 113, distance: 54.3
click at [282, 113] on div "content_copy compress arrow_drop_down autorenew_outlined delete_forever_outline…" at bounding box center [227, 144] width 336 height 196
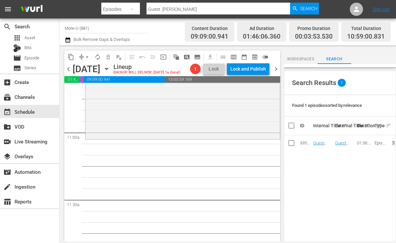
scroll to position [142, 0]
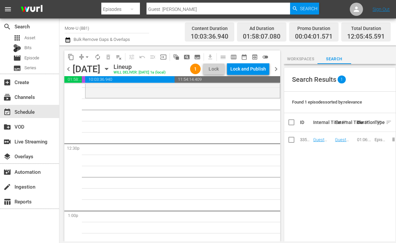
scroll to position [1617, 0]
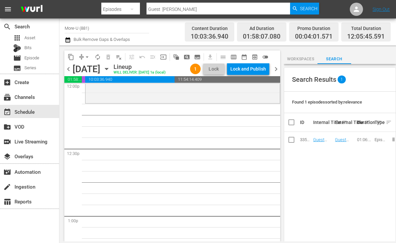
click at [305, 64] on button "Workspaces" at bounding box center [301, 57] width 34 height 13
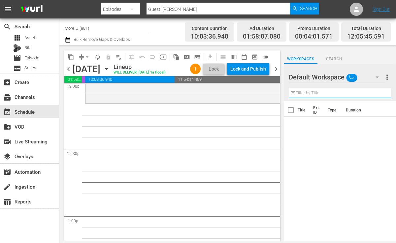
click at [344, 94] on input "text" at bounding box center [340, 93] width 102 height 11
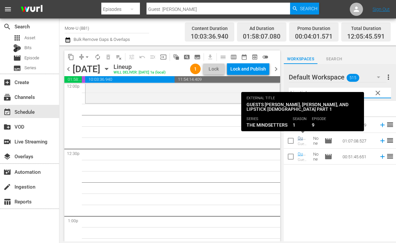
type input "Lipstick"
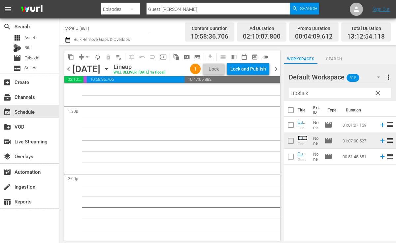
scroll to position [1753, 0]
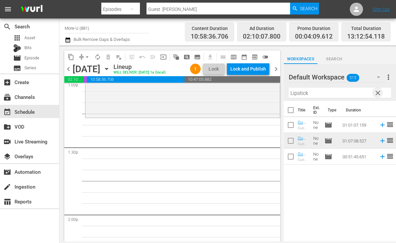
click at [375, 94] on span "clear" at bounding box center [378, 93] width 8 height 8
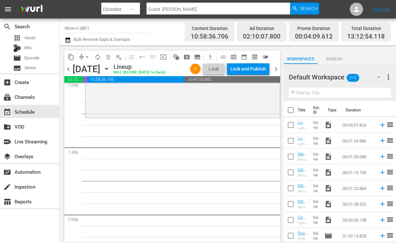
click at [336, 95] on input "text" at bounding box center [340, 93] width 102 height 11
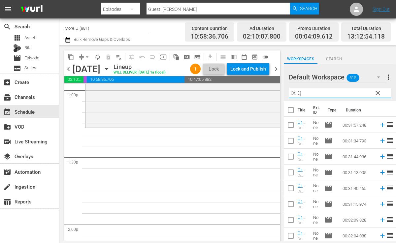
scroll to position [33, 0]
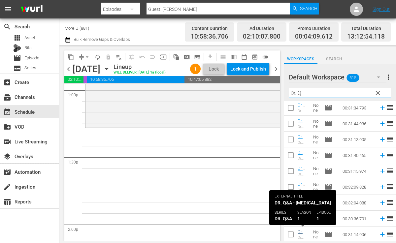
type input "Dr. Q"
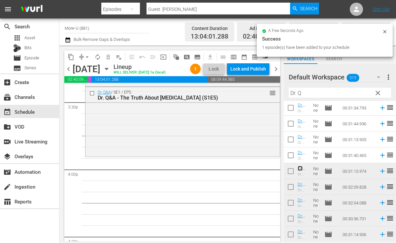
scroll to position [2071, 0]
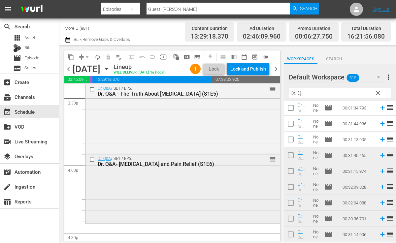
click at [94, 161] on input "checkbox" at bounding box center [92, 160] width 7 height 6
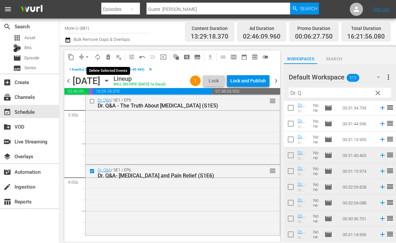
click at [109, 57] on span "delete_forever_outlined" at bounding box center [108, 57] width 7 height 7
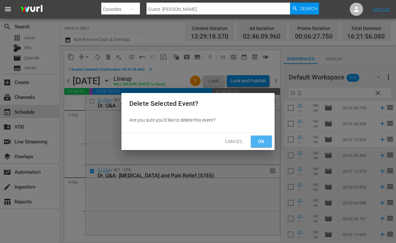
click at [263, 140] on span "Ok" at bounding box center [261, 142] width 11 height 8
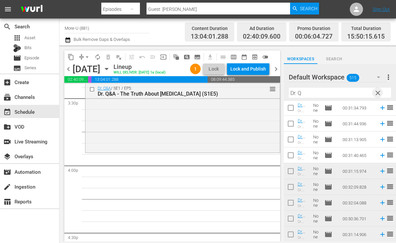
click at [377, 94] on span "clear" at bounding box center [378, 93] width 8 height 8
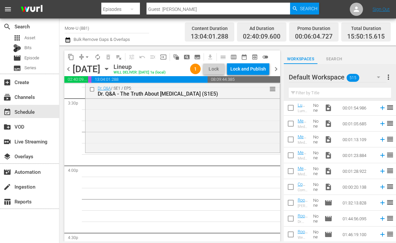
click at [323, 93] on input "text" at bounding box center [340, 93] width 102 height 11
click at [69, 68] on span "chevron_left" at bounding box center [68, 69] width 8 height 8
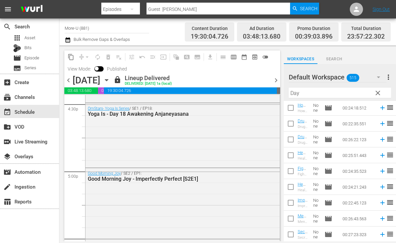
scroll to position [2212, 0]
click at [274, 76] on span "chevron_right" at bounding box center [276, 80] width 8 height 8
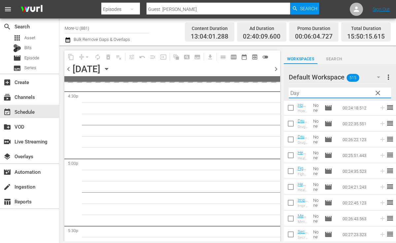
click at [317, 89] on input "Day" at bounding box center [340, 93] width 102 height 11
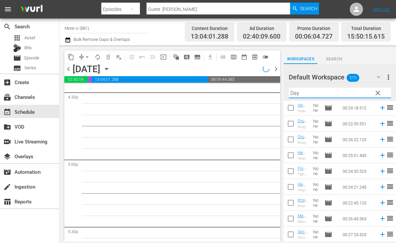
scroll to position [2077, 0]
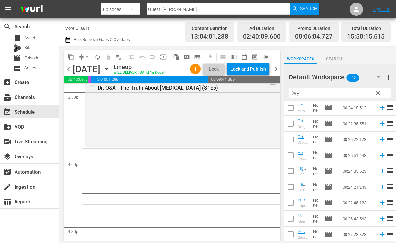
click at [315, 95] on input "Day" at bounding box center [340, 93] width 102 height 11
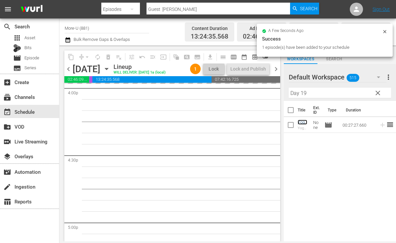
scroll to position [2153, 0]
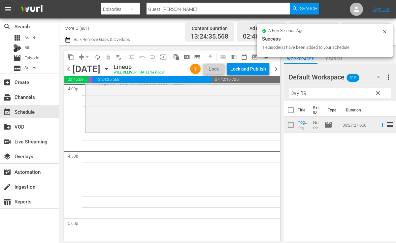
click at [317, 97] on input "Day 19" at bounding box center [340, 93] width 102 height 11
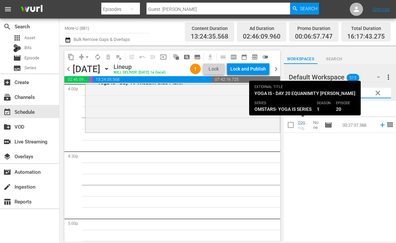
type input "Day 20"
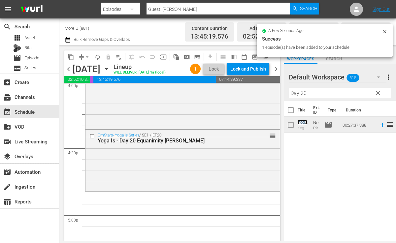
scroll to position [2100, 0]
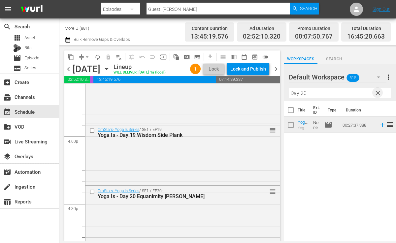
click at [376, 90] on span "clear" at bounding box center [378, 93] width 8 height 8
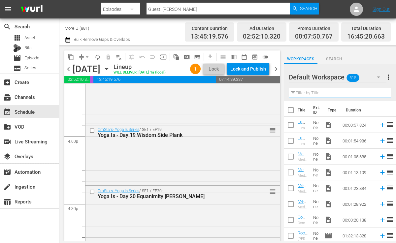
click at [359, 93] on input "text" at bounding box center [340, 93] width 102 height 11
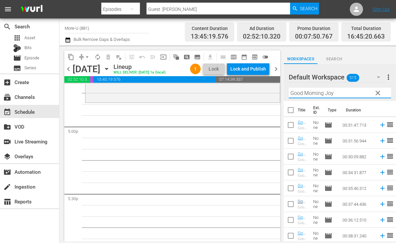
scroll to position [49, 0]
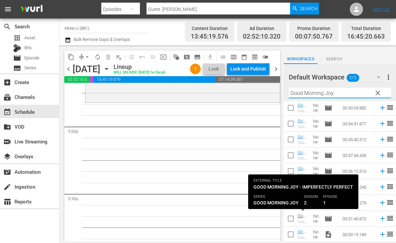
type input "Good Morning Joy"
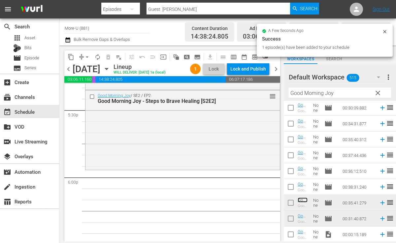
scroll to position [2343, 0]
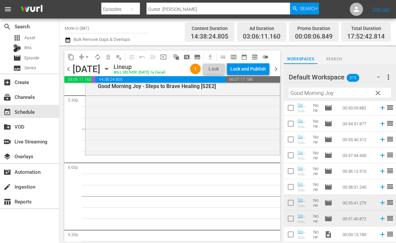
click at [376, 93] on span "clear" at bounding box center [378, 93] width 8 height 8
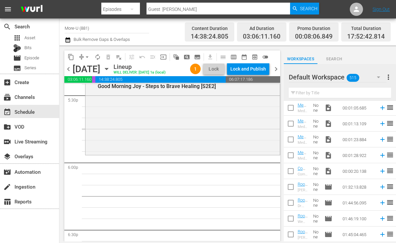
click at [355, 94] on input "text" at bounding box center [340, 93] width 102 height 11
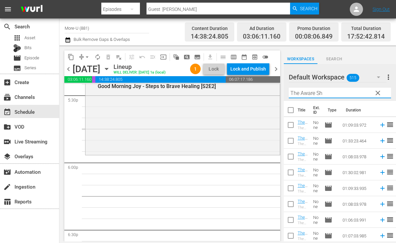
drag, startPoint x: 355, startPoint y: 94, endPoint x: 368, endPoint y: 107, distance: 18.7
click at [368, 107] on div "Default Workspace 515 Default more_vert clear Filter by Title The Aware Sh Titl…" at bounding box center [340, 154] width 112 height 181
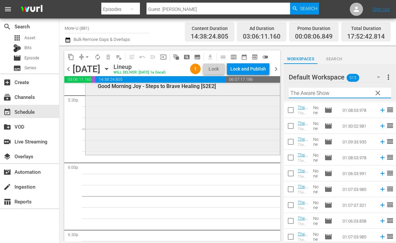
scroll to position [38, 0]
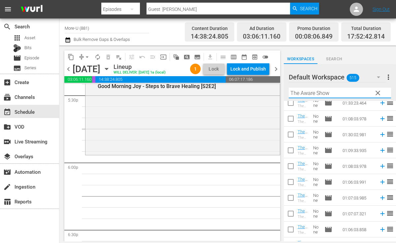
type input "The Aware Show"
click at [66, 69] on span "chevron_left" at bounding box center [68, 69] width 8 height 8
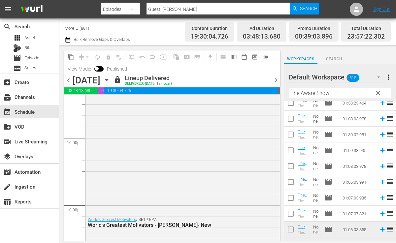
scroll to position [2924, 0]
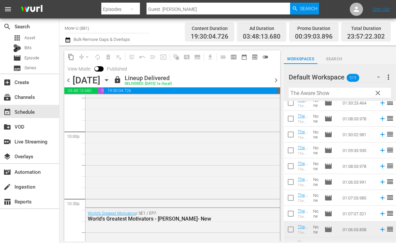
click at [278, 79] on span "chevron_right" at bounding box center [276, 80] width 8 height 8
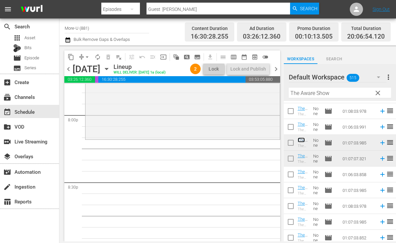
scroll to position [2662, 0]
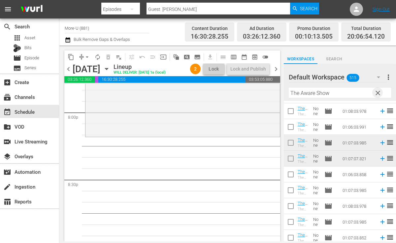
click at [375, 91] on span "clear" at bounding box center [378, 93] width 8 height 8
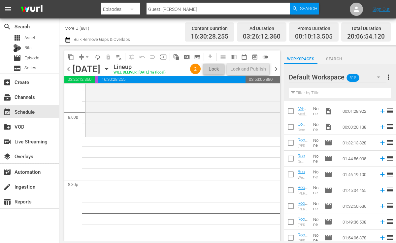
click at [357, 90] on input "text" at bounding box center [340, 93] width 102 height 11
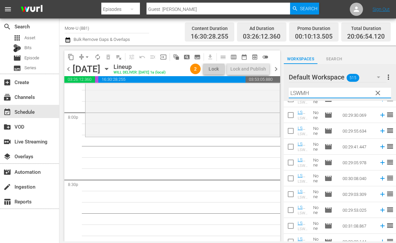
scroll to position [350, 0]
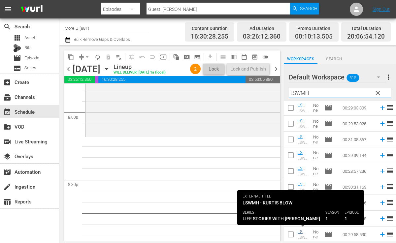
type input "LSWMH"
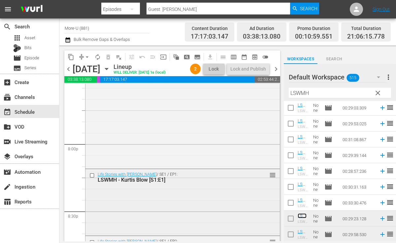
scroll to position [2626, 0]
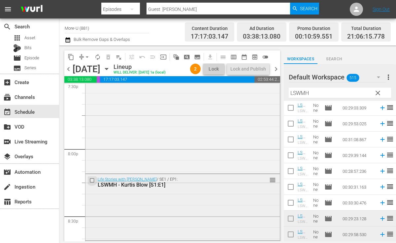
click at [90, 180] on input "checkbox" at bounding box center [92, 180] width 7 height 6
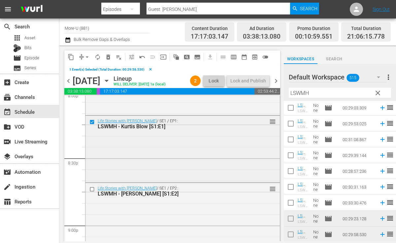
scroll to position [2690, 0]
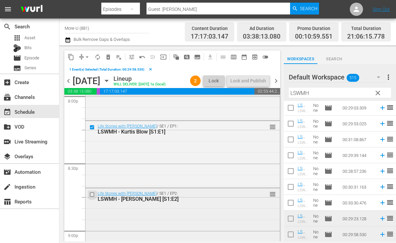
click at [92, 194] on input "checkbox" at bounding box center [92, 195] width 7 height 6
click at [108, 57] on span "delete_forever_outlined" at bounding box center [108, 57] width 7 height 7
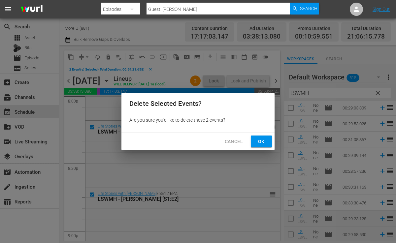
click at [261, 138] on span "Ok" at bounding box center [261, 142] width 11 height 8
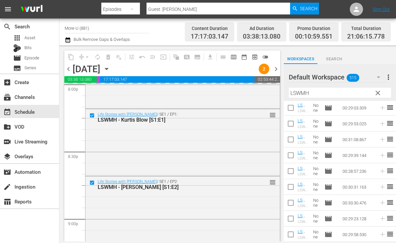
click at [377, 94] on span "clear" at bounding box center [378, 93] width 8 height 8
click at [334, 92] on input "text" at bounding box center [340, 93] width 102 height 11
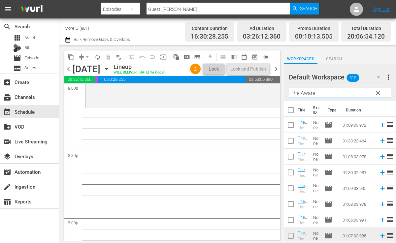
scroll to position [2688, 0]
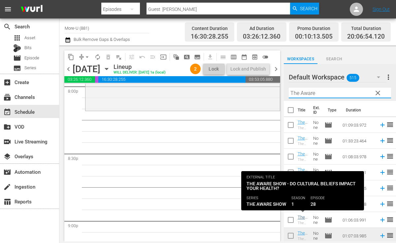
type input "The Aware"
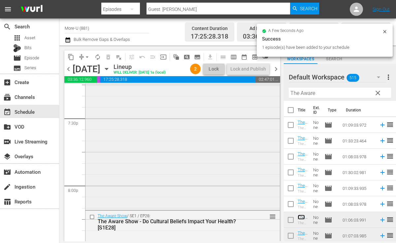
scroll to position [2580, 0]
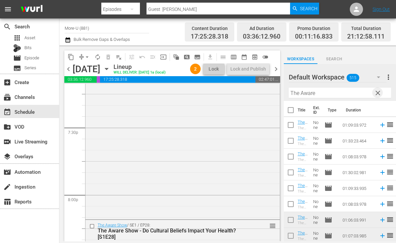
click at [377, 94] on span "clear" at bounding box center [378, 93] width 8 height 8
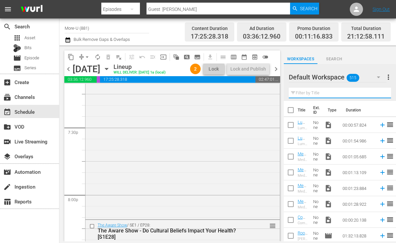
click at [349, 97] on input "text" at bounding box center [340, 93] width 102 height 11
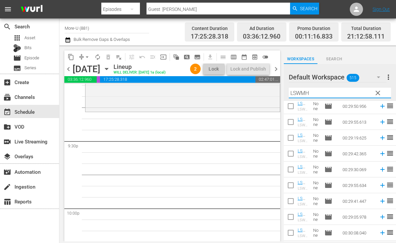
scroll to position [350, 0]
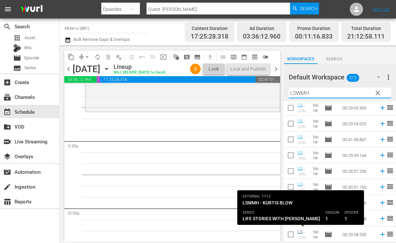
type input "LSWMH"
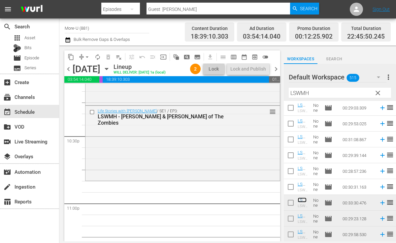
scroll to position [2971, 0]
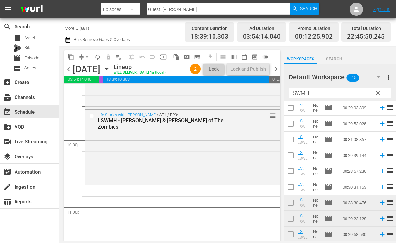
click at [374, 92] on span "clear" at bounding box center [378, 93] width 8 height 8
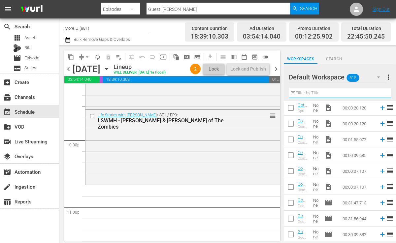
click at [361, 91] on input "text" at bounding box center [340, 93] width 102 height 11
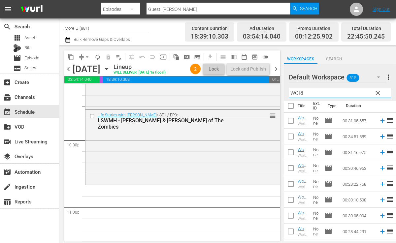
scroll to position [0, 0]
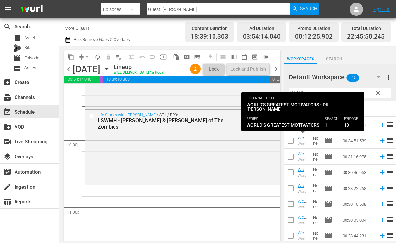
type input "WORl"
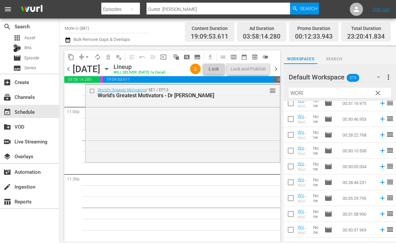
scroll to position [96, 0]
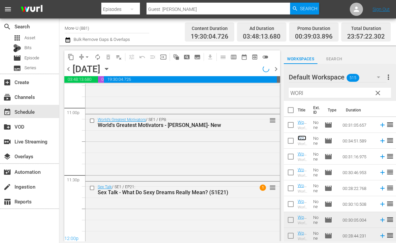
scroll to position [3072, 0]
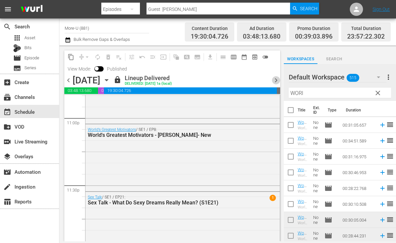
click at [272, 82] on span "chevron_right" at bounding box center [276, 80] width 8 height 8
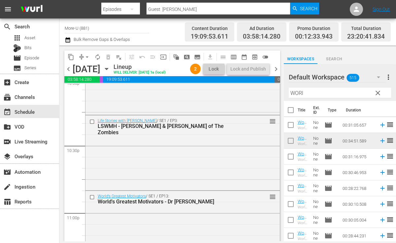
scroll to position [2968, 0]
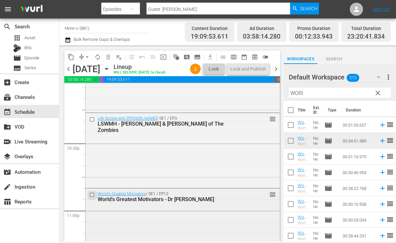
click at [93, 195] on input "checkbox" at bounding box center [92, 195] width 7 height 6
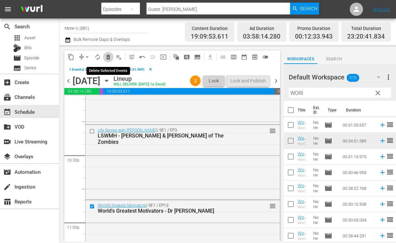
click at [112, 58] on button "delete_forever_outlined" at bounding box center [108, 57] width 11 height 11
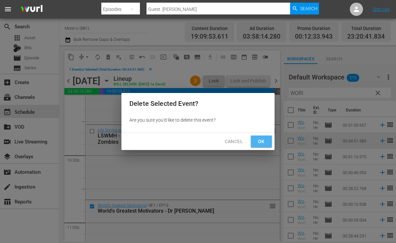
click at [263, 143] on span "Ok" at bounding box center [261, 142] width 11 height 8
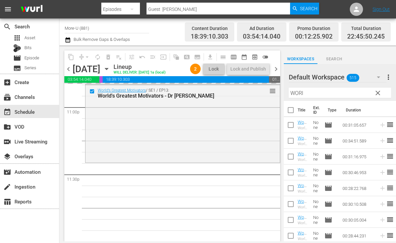
scroll to position [3072, 0]
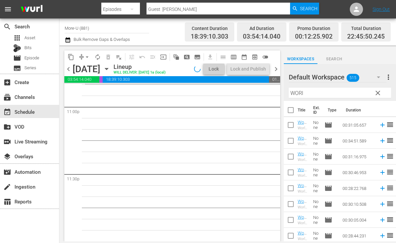
click at [374, 95] on span "clear" at bounding box center [378, 93] width 8 height 8
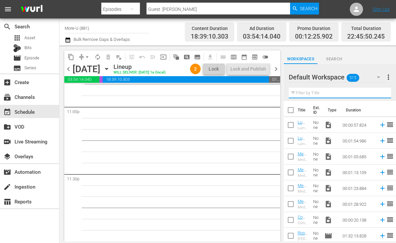
click at [351, 94] on input "text" at bounding box center [340, 93] width 102 height 11
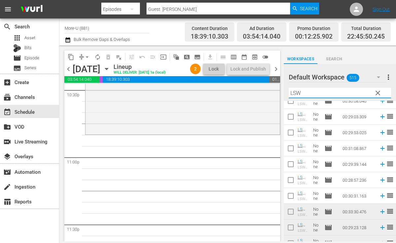
scroll to position [350, 0]
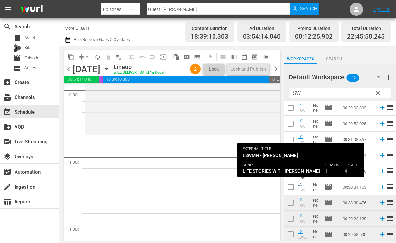
type input "LSW"
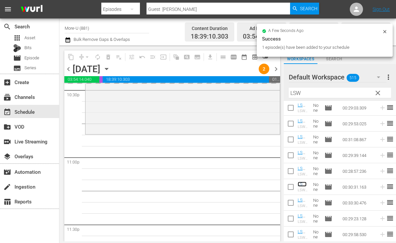
scroll to position [3072, 0]
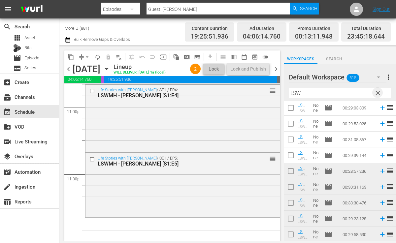
click at [379, 93] on span "clear" at bounding box center [378, 93] width 8 height 8
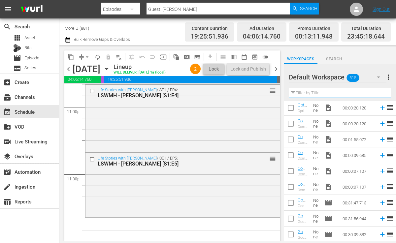
click at [347, 90] on input "text" at bounding box center [340, 93] width 102 height 11
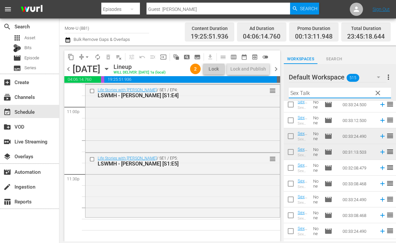
scroll to position [0, 0]
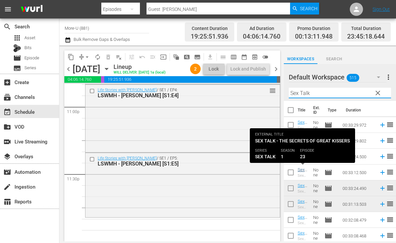
type input "Sex Talk"
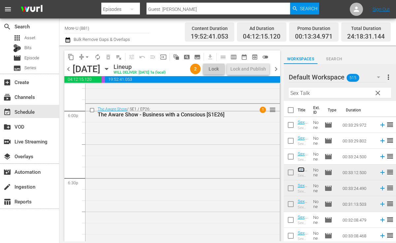
scroll to position [2400, 0]
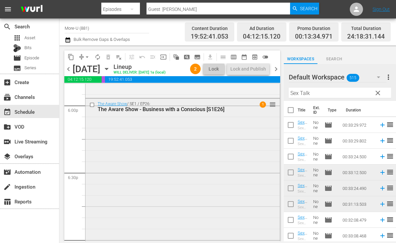
click at [263, 103] on span "1" at bounding box center [263, 104] width 6 height 6
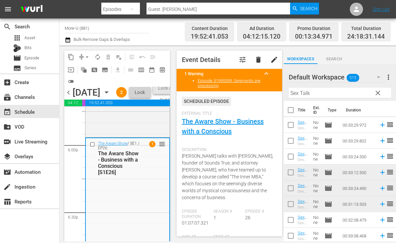
scroll to position [2384, 0]
click at [92, 147] on input "checkbox" at bounding box center [93, 144] width 7 height 6
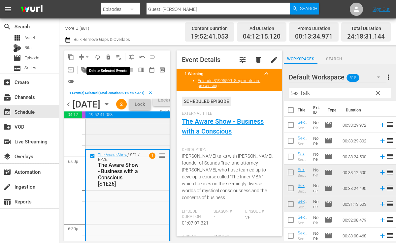
click at [108, 57] on span "delete_forever_outlined" at bounding box center [108, 57] width 7 height 7
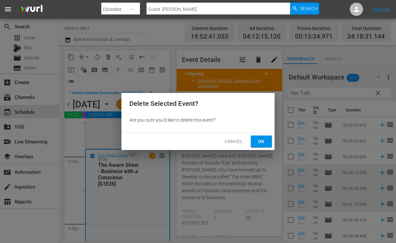
click at [264, 140] on span "Ok" at bounding box center [261, 142] width 11 height 8
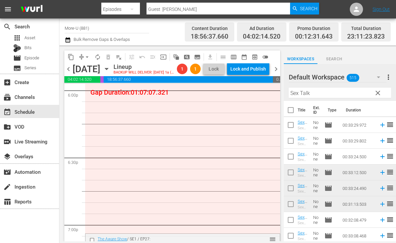
scroll to position [2416, 0]
drag, startPoint x: 274, startPoint y: 238, endPoint x: 234, endPoint y: 91, distance: 152.5
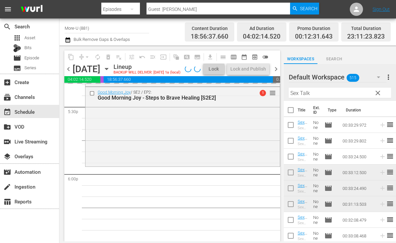
scroll to position [2355, 0]
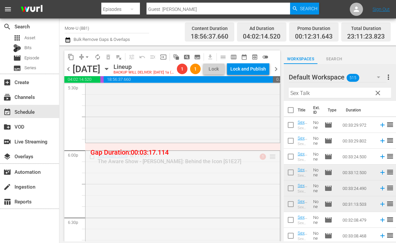
drag, startPoint x: 275, startPoint y: 156, endPoint x: 275, endPoint y: 147, distance: 8.9
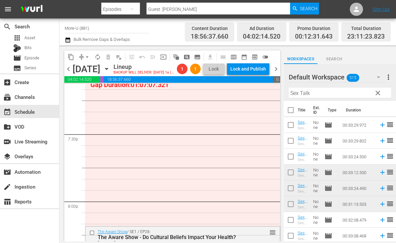
scroll to position [2575, 0]
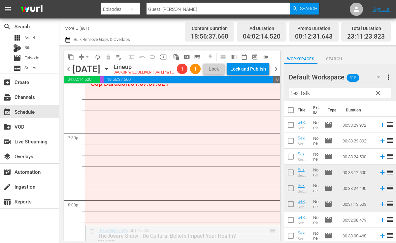
drag, startPoint x: 273, startPoint y: 230, endPoint x: 237, endPoint y: 90, distance: 144.1
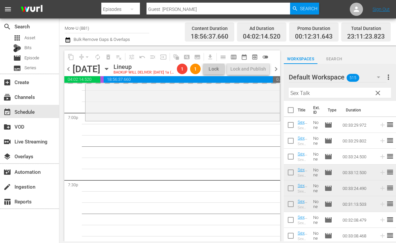
scroll to position [2527, 0]
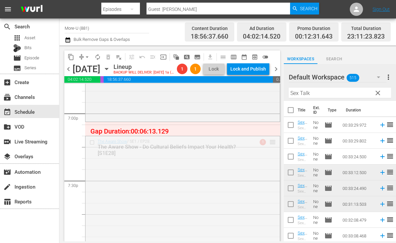
drag, startPoint x: 274, startPoint y: 141, endPoint x: 268, endPoint y: 123, distance: 19.3
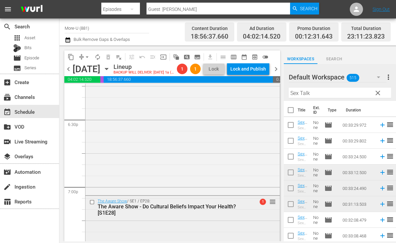
scroll to position [2458, 0]
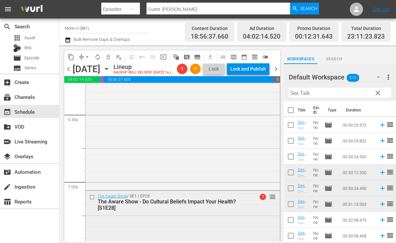
click at [264, 197] on span "1" at bounding box center [263, 197] width 6 height 6
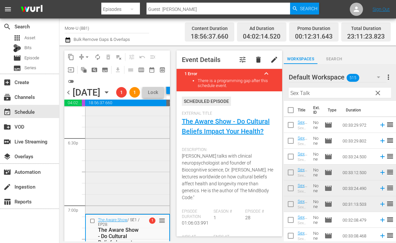
click at [145, 166] on div "The Aware Show / SE1 / EP27: The Aware Show - Marilyn Monroe: Behind the Icon […" at bounding box center [127, 138] width 84 height 148
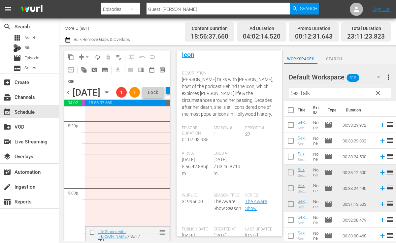
scroll to position [2741, 0]
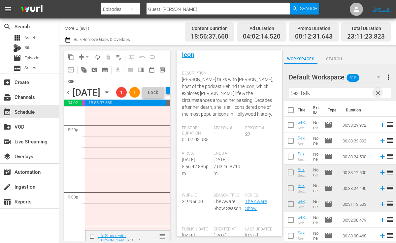
click at [377, 94] on span "clear" at bounding box center [378, 93] width 8 height 8
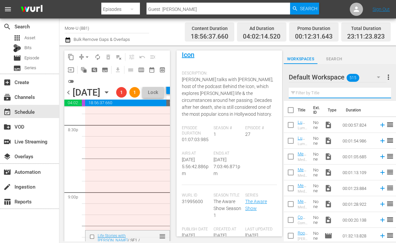
click at [342, 92] on input "text" at bounding box center [340, 93] width 102 height 11
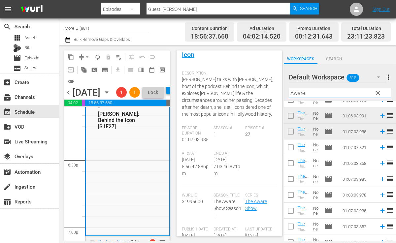
scroll to position [2437, 0]
type input "Aware"
click at [84, 57] on span "arrow_drop_down" at bounding box center [87, 57] width 7 height 7
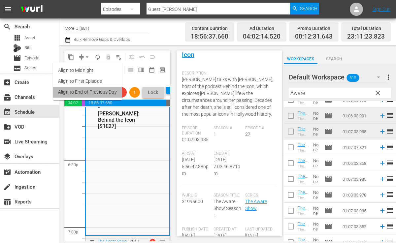
click at [107, 90] on li "Align to End of Previous Day" at bounding box center [87, 92] width 69 height 11
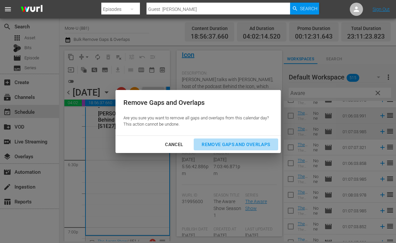
click at [238, 140] on button "Remove Gaps and Overlaps" at bounding box center [236, 145] width 84 height 12
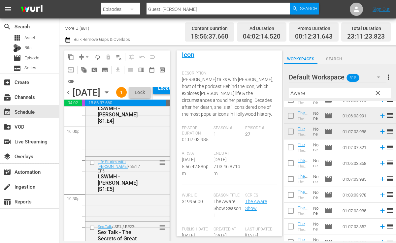
scroll to position [3116, 0]
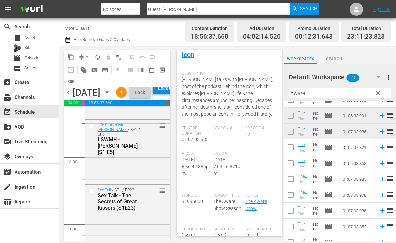
scroll to position [2971, 0]
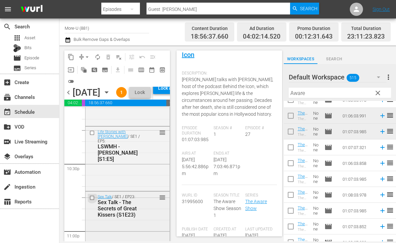
click at [92, 201] on input "checkbox" at bounding box center [92, 198] width 7 height 6
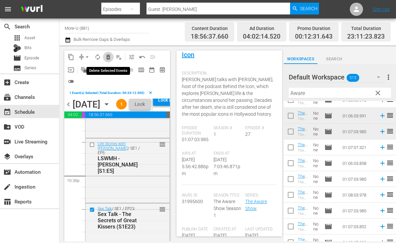
click at [106, 56] on span "delete_forever_outlined" at bounding box center [108, 57] width 7 height 7
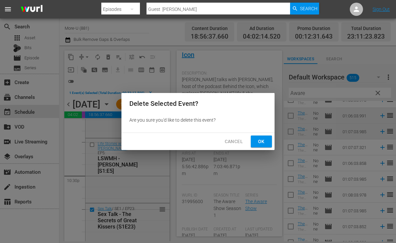
click at [268, 143] on button "Ok" at bounding box center [261, 142] width 21 height 12
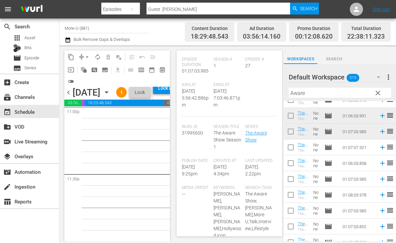
scroll to position [3100, 0]
click at [375, 94] on span "clear" at bounding box center [378, 93] width 8 height 8
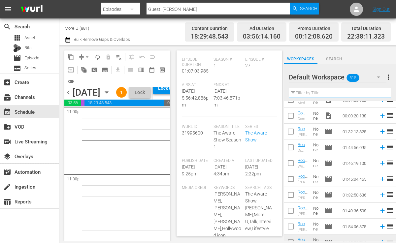
click at [353, 92] on input "text" at bounding box center [340, 93] width 102 height 11
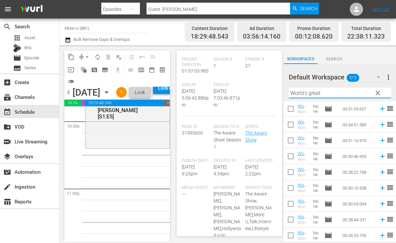
scroll to position [17, 0]
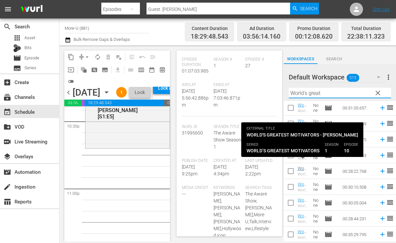
type input "World's great"
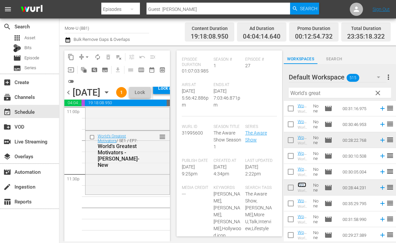
scroll to position [80, 0]
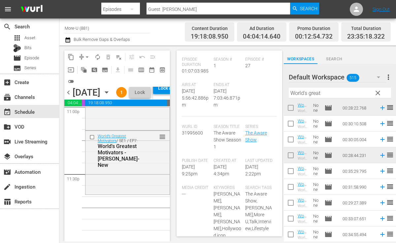
click at [376, 92] on span "clear" at bounding box center [378, 93] width 8 height 8
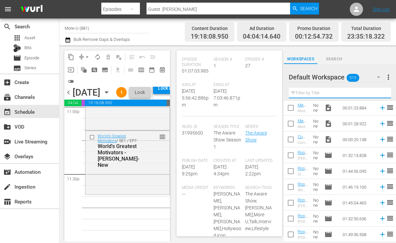
click at [361, 91] on input "text" at bounding box center [340, 93] width 102 height 11
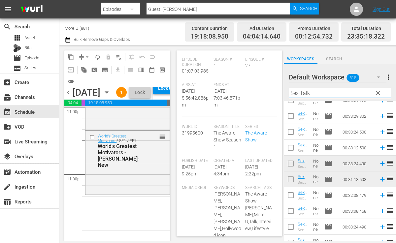
scroll to position [18, 0]
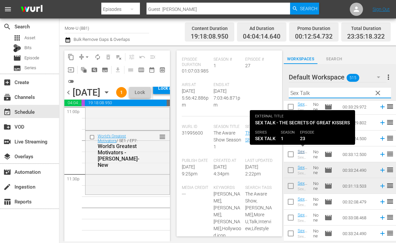
type input "Sex Talk"
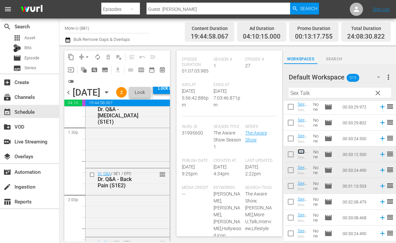
scroll to position [1730, 0]
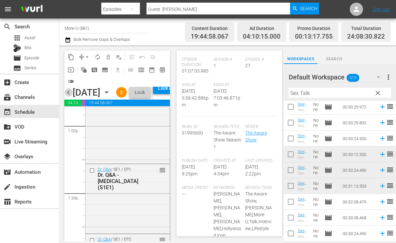
click at [70, 97] on span "chevron_left" at bounding box center [68, 92] width 8 height 8
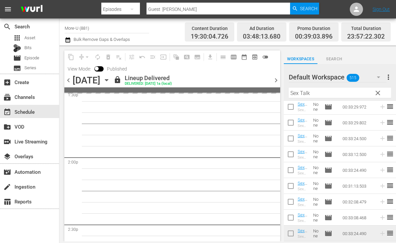
scroll to position [1719, 0]
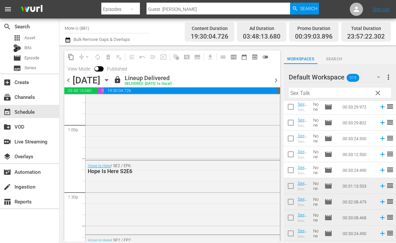
click at [279, 79] on span "chevron_right" at bounding box center [276, 80] width 8 height 8
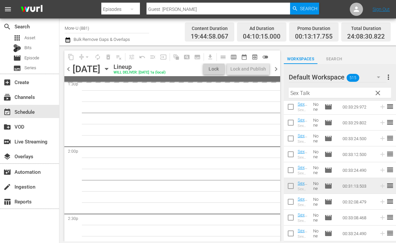
scroll to position [1730, 0]
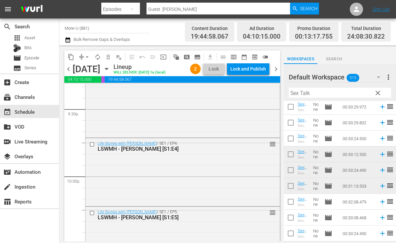
scroll to position [2829, 0]
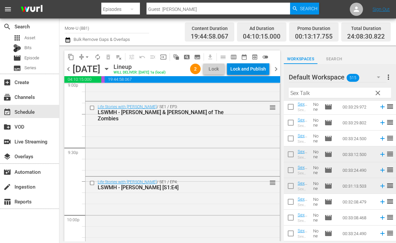
click at [254, 64] on div "Lock and Publish" at bounding box center [248, 69] width 36 height 12
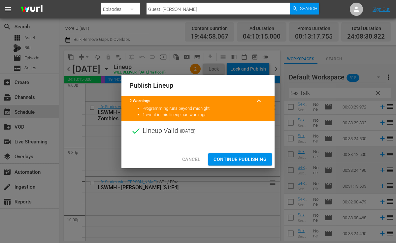
click at [242, 157] on span "Continue Publishing" at bounding box center [239, 159] width 53 height 8
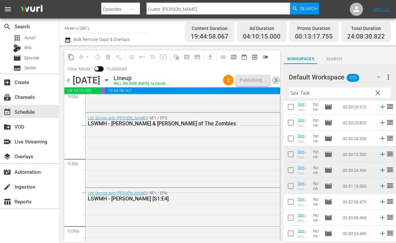
click at [274, 80] on span "chevron_right" at bounding box center [276, 80] width 8 height 8
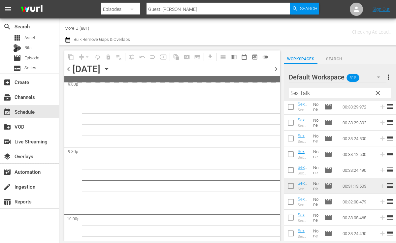
scroll to position [3008, 0]
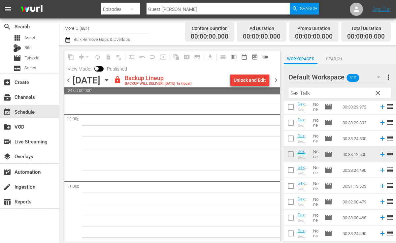
click at [246, 78] on div "Unlock and Edit" at bounding box center [249, 80] width 32 height 12
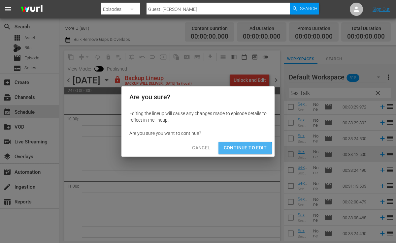
click at [233, 148] on span "Continue to Edit" at bounding box center [245, 148] width 43 height 8
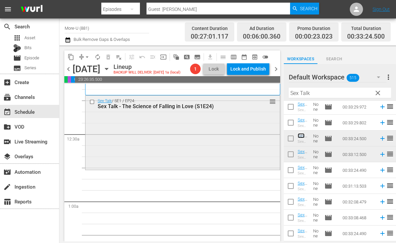
scroll to position [0, 0]
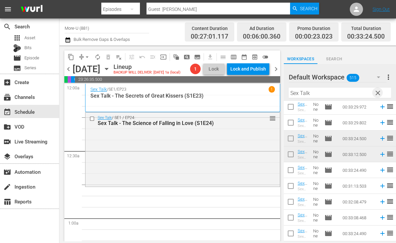
click at [379, 94] on span "clear" at bounding box center [378, 93] width 8 height 8
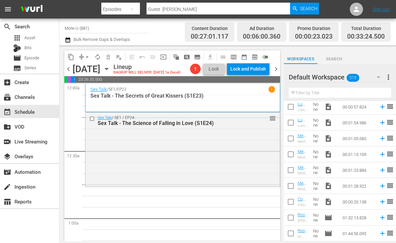
click at [333, 96] on input "text" at bounding box center [340, 93] width 102 height 11
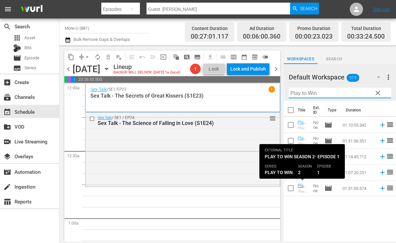
type input "Play to Win"
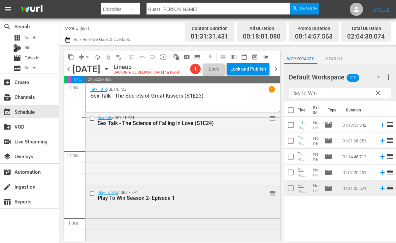
click at [91, 192] on input "checkbox" at bounding box center [92, 194] width 7 height 6
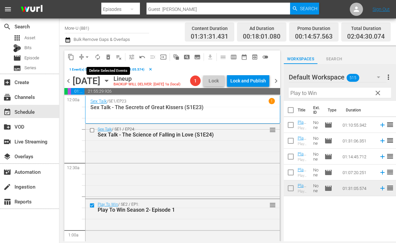
click at [108, 59] on span "delete_forever_outlined" at bounding box center [108, 57] width 7 height 7
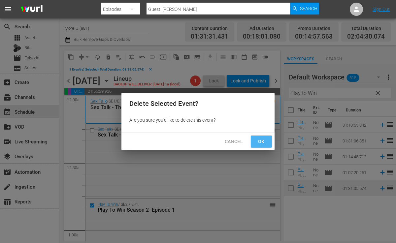
click at [267, 141] on button "Ok" at bounding box center [261, 142] width 21 height 12
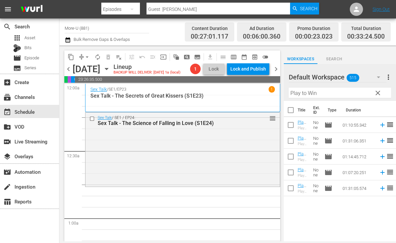
click at [380, 95] on span "clear" at bounding box center [378, 93] width 8 height 8
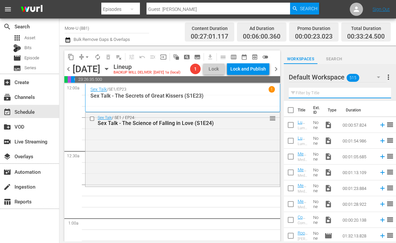
click at [353, 97] on input "text" at bounding box center [340, 93] width 102 height 11
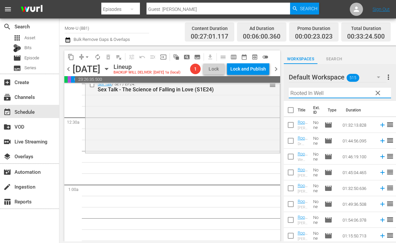
scroll to position [49, 0]
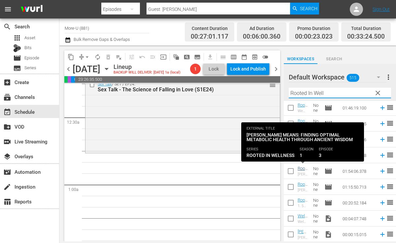
type input "Rooted In Well"
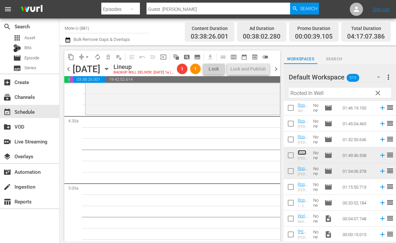
scroll to position [566, 0]
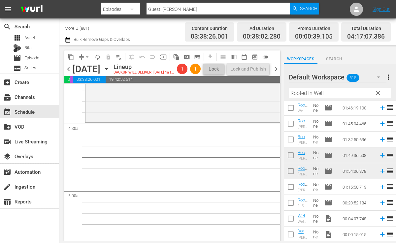
click at [376, 91] on span "clear" at bounding box center [378, 93] width 8 height 8
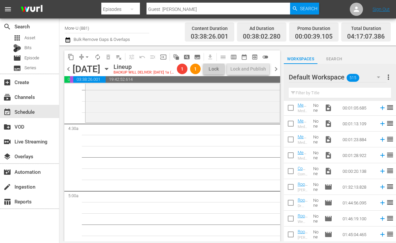
click at [365, 92] on input "text" at bounding box center [340, 93] width 102 height 11
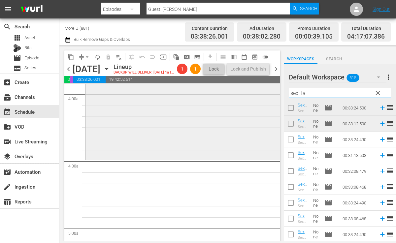
scroll to position [526, 0]
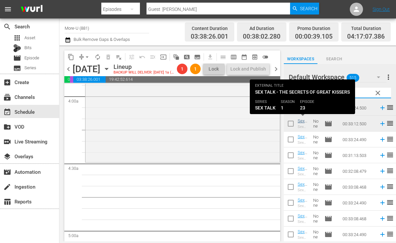
type input "sex Ta"
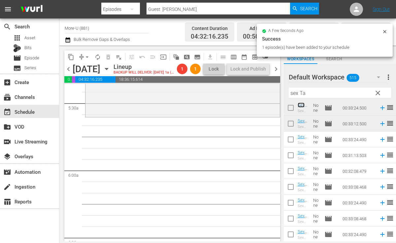
scroll to position [722, 0]
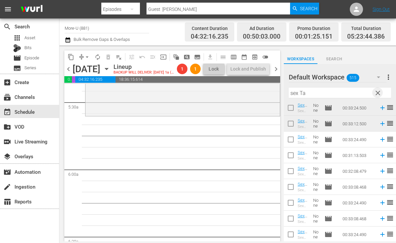
click at [379, 91] on span "clear" at bounding box center [378, 93] width 8 height 8
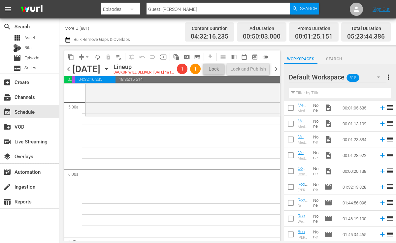
click at [357, 91] on input "text" at bounding box center [340, 93] width 102 height 11
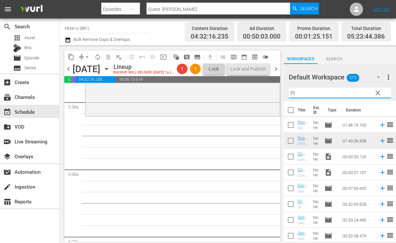
type input "P"
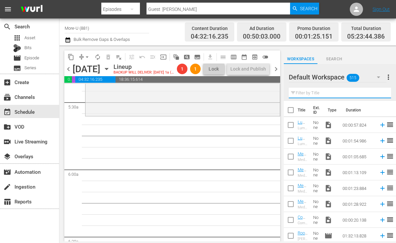
type input "R"
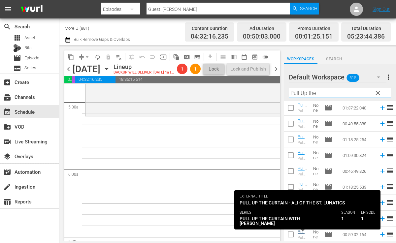
type input "Pull Up the"
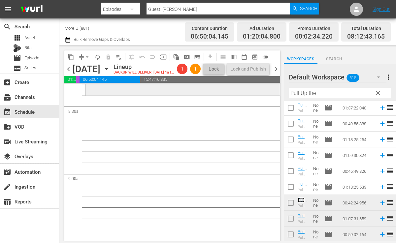
scroll to position [1125, 0]
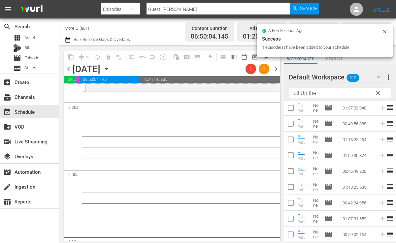
click at [379, 92] on span "clear" at bounding box center [378, 93] width 8 height 8
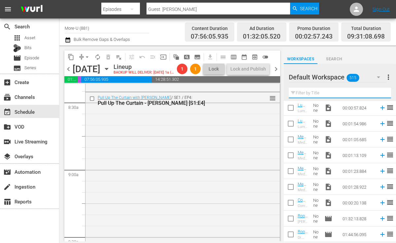
click at [313, 90] on input "text" at bounding box center [340, 93] width 102 height 11
paste input "How Passive Permission Asking Sabotages Epic Sex with [PERSON_NAME] & [PERSON_N…"
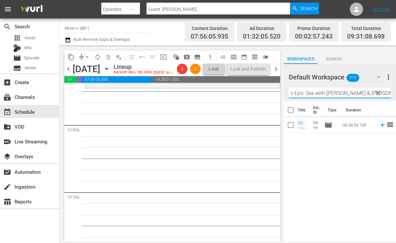
scroll to position [1288, 0]
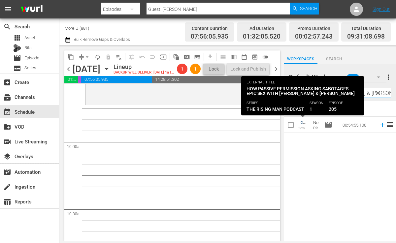
type input "How Passive Permission Asking Sabotages Epic Sex with [PERSON_NAME] & [PERSON_N…"
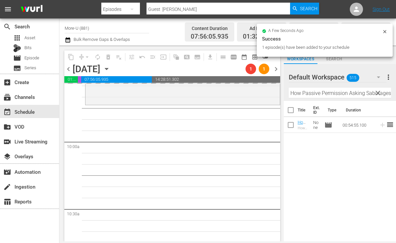
drag, startPoint x: 300, startPoint y: 121, endPoint x: 85, endPoint y: 0, distance: 247.2
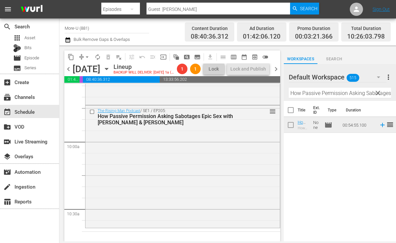
click at [376, 92] on span "clear" at bounding box center [378, 93] width 8 height 8
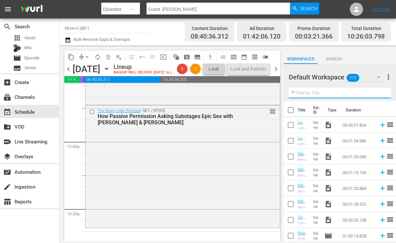
click at [362, 93] on input "text" at bounding box center [340, 93] width 102 height 11
paste input "Drop The NEED To Control with [PERSON_NAME] & [PERSON_NAME]"
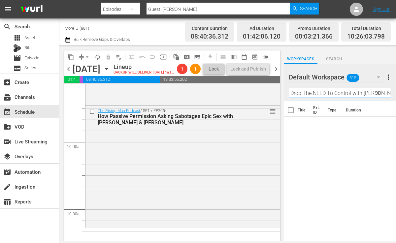
scroll to position [0, 20]
type input "Drop The NEED To Control with [PERSON_NAME] & [PERSON_NAME]"
click at [334, 56] on span "Search" at bounding box center [334, 59] width 34 height 7
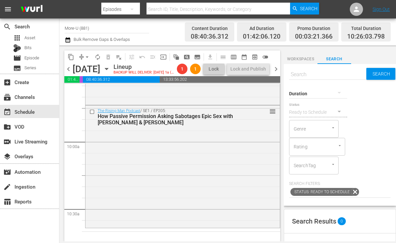
click at [323, 67] on input "text" at bounding box center [327, 75] width 77 height 16
paste input "Drop The NEED To Control with [PERSON_NAME] & [PERSON_NAME]"
type input "Drop The NEED To Control with [PERSON_NAME] & [PERSON_NAME]"
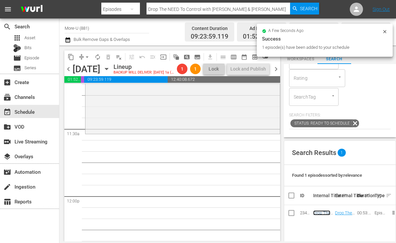
scroll to position [1505, 0]
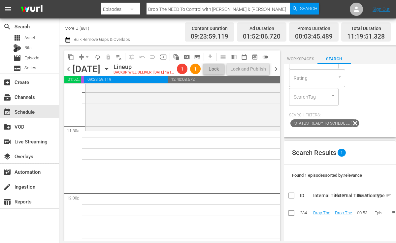
drag, startPoint x: 317, startPoint y: 211, endPoint x: 149, endPoint y: 3, distance: 267.6
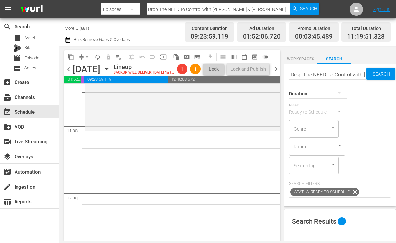
click at [352, 75] on input "Drop The NEED To Control with [PERSON_NAME] & [PERSON_NAME]" at bounding box center [327, 75] width 77 height 16
click at [365, 74] on input "Drop The NEED To Control with [PERSON_NAME] & [PERSON_NAME]" at bounding box center [327, 75] width 77 height 16
type input "DropKari & Jeddy Azuma"
click at [360, 75] on input "DropKari & Jeddy Azuma" at bounding box center [327, 75] width 77 height 16
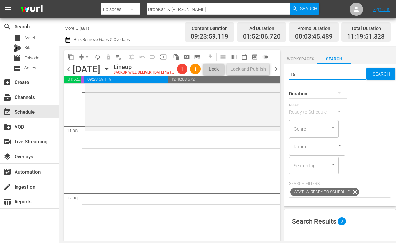
type input "D"
paste input "Own It When You Can’t Hold It with [PERSON_NAME] & [PERSON_NAME]"
type input "Own It When You Can’t Hold It with [PERSON_NAME] & [PERSON_NAME]"
drag, startPoint x: 360, startPoint y: 75, endPoint x: 339, endPoint y: 109, distance: 39.5
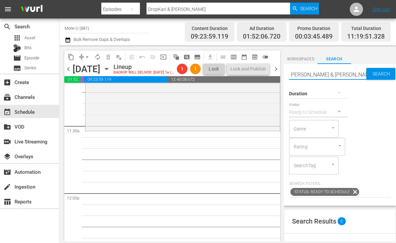
click at [360, 75] on input "Own It When You Can’t Hold It with [PERSON_NAME] & [PERSON_NAME]" at bounding box center [327, 75] width 77 height 16
type input "Own It When You Can’t Hold It with [PERSON_NAME] & [PERSON_NAME]"
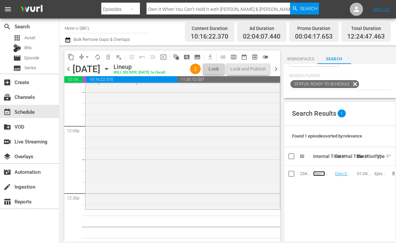
scroll to position [0, 0]
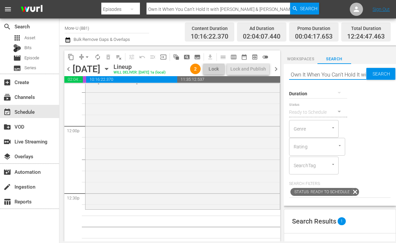
click at [357, 78] on input "Own It When You Can’t Hold It with [PERSON_NAME] & [PERSON_NAME]" at bounding box center [327, 75] width 77 height 16
click at [364, 73] on input "Own It When You Can’t Hold It with [PERSON_NAME] & [PERSON_NAME]" at bounding box center [327, 75] width 77 height 16
type input "O"
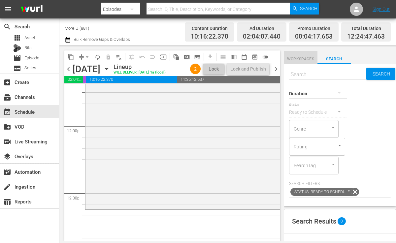
click at [316, 54] on button "Workspaces" at bounding box center [301, 57] width 34 height 13
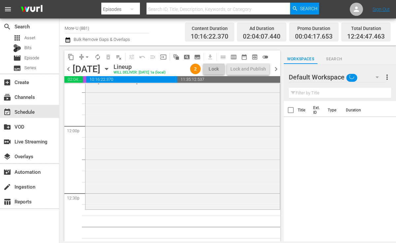
click at [322, 95] on input "text" at bounding box center [340, 93] width 102 height 11
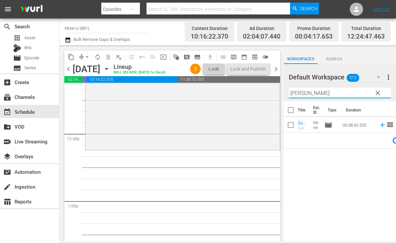
scroll to position [1635, 0]
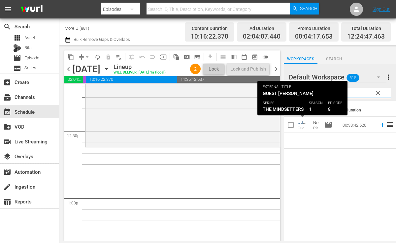
type input "Maria Ba"
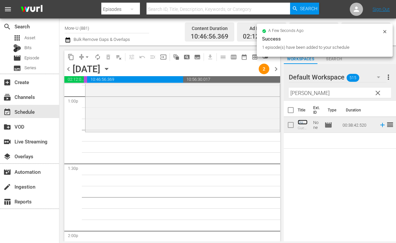
scroll to position [1709, 0]
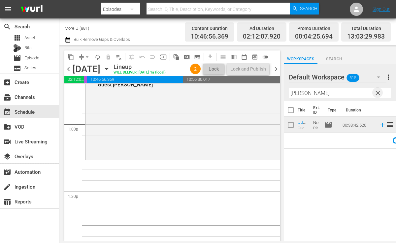
click at [376, 92] on span "clear" at bounding box center [378, 93] width 8 height 8
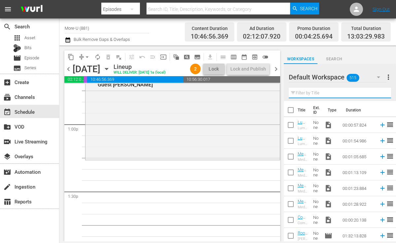
click at [340, 94] on input "text" at bounding box center [340, 93] width 102 height 11
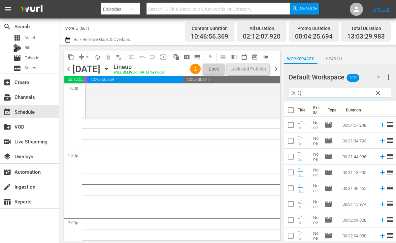
scroll to position [1751, 0]
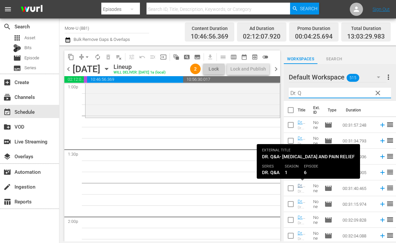
type input "Dr. Q"
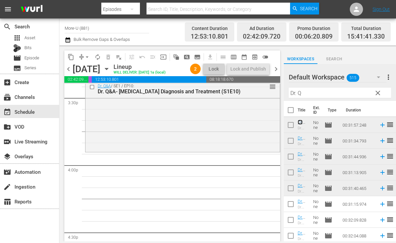
scroll to position [2080, 0]
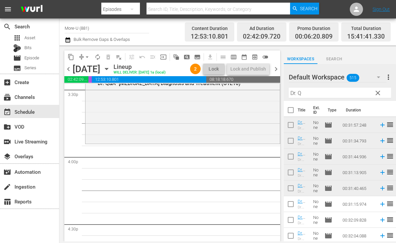
click at [377, 90] on span "clear" at bounding box center [378, 93] width 8 height 8
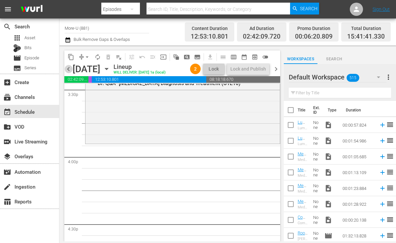
click at [67, 67] on span "chevron_left" at bounding box center [68, 69] width 8 height 8
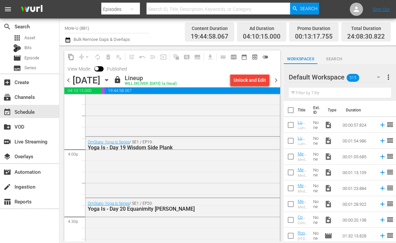
scroll to position [2006, 0]
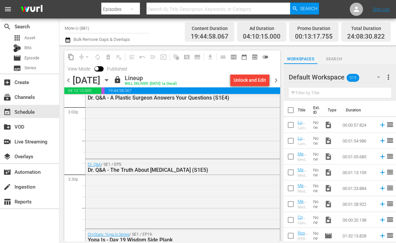
drag, startPoint x: 274, startPoint y: 83, endPoint x: 323, endPoint y: 93, distance: 50.2
click at [274, 83] on span "chevron_right" at bounding box center [276, 80] width 8 height 8
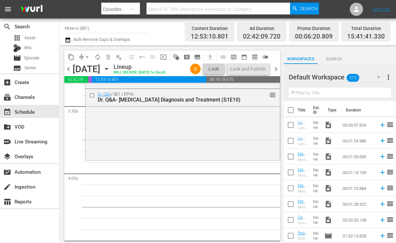
scroll to position [2064, 0]
click at [311, 91] on input "text" at bounding box center [340, 93] width 102 height 11
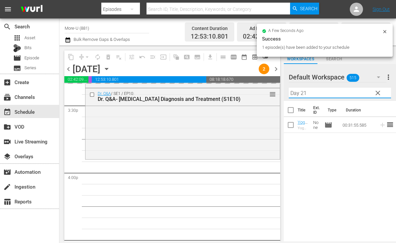
click at [316, 96] on input "Day 21" at bounding box center [340, 93] width 102 height 11
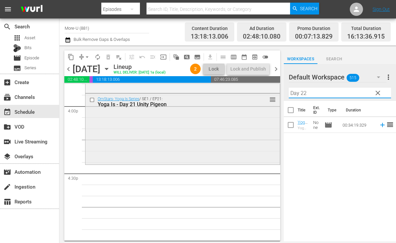
scroll to position [2136, 0]
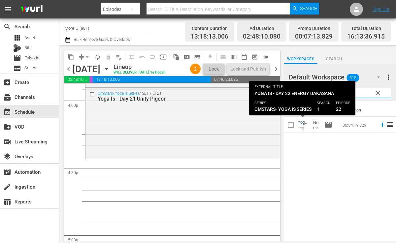
type input "Day 22"
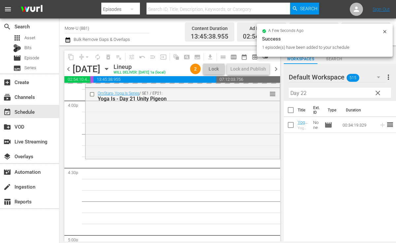
click at [377, 91] on span "clear" at bounding box center [378, 93] width 8 height 8
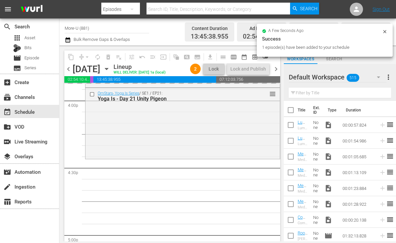
click at [338, 95] on input "text" at bounding box center [340, 93] width 102 height 11
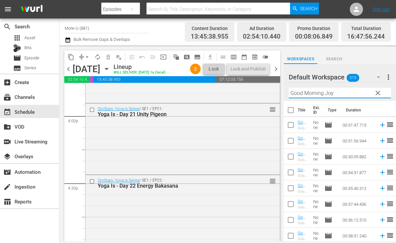
scroll to position [2110, 0]
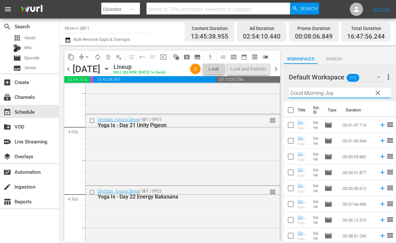
type input "Good Morning Joy"
click at [69, 71] on span "chevron_left" at bounding box center [68, 69] width 8 height 8
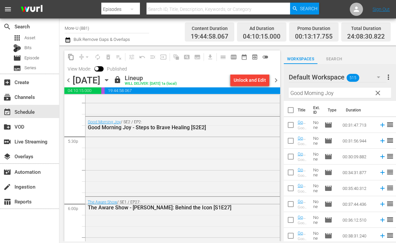
scroll to position [2314, 0]
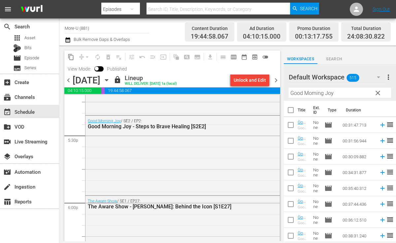
click at [275, 78] on span "chevron_right" at bounding box center [276, 80] width 8 height 8
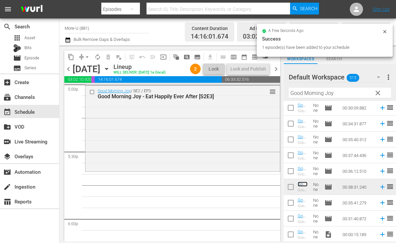
scroll to position [2307, 0]
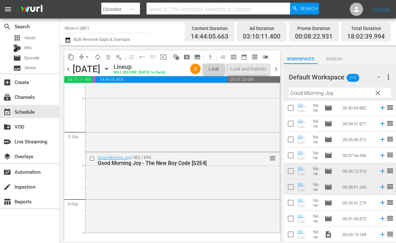
click at [378, 90] on span "clear" at bounding box center [378, 93] width 8 height 8
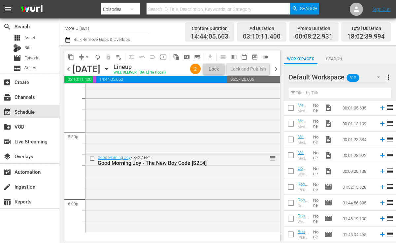
click at [333, 90] on input "text" at bounding box center [340, 93] width 102 height 11
drag, startPoint x: 333, startPoint y: 90, endPoint x: 293, endPoint y: 109, distance: 44.1
click at [333, 91] on input "Play to Win" at bounding box center [340, 93] width 102 height 11
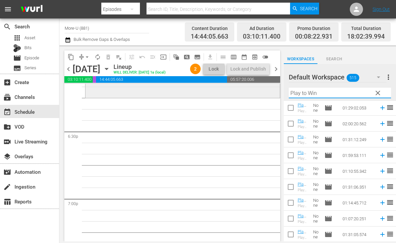
scroll to position [2442, 0]
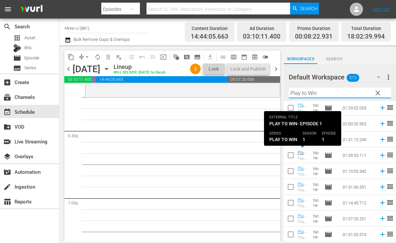
type input "Play to Win"
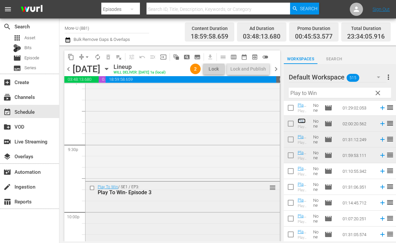
scroll to position [2897, 0]
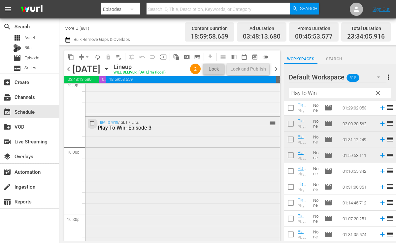
click at [93, 125] on input "checkbox" at bounding box center [92, 123] width 7 height 6
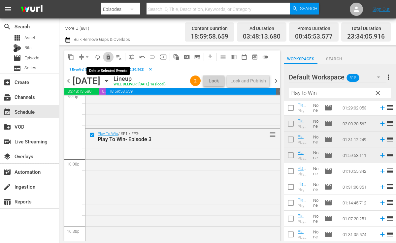
click at [107, 58] on span "delete_forever_outlined" at bounding box center [108, 57] width 7 height 7
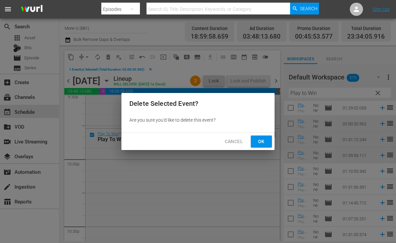
click at [262, 142] on span "Ok" at bounding box center [261, 142] width 11 height 8
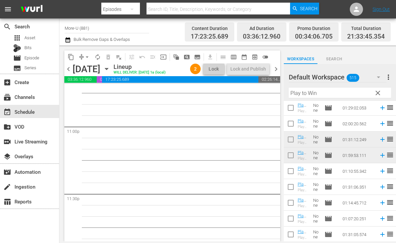
scroll to position [3072, 0]
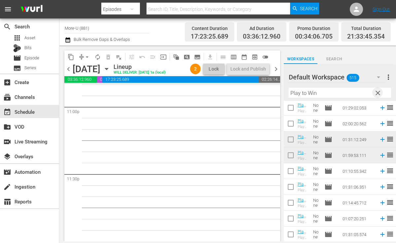
click at [377, 94] on span "clear" at bounding box center [378, 93] width 8 height 8
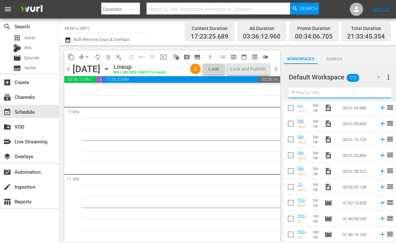
click at [343, 95] on input "text" at bounding box center [340, 93] width 102 height 11
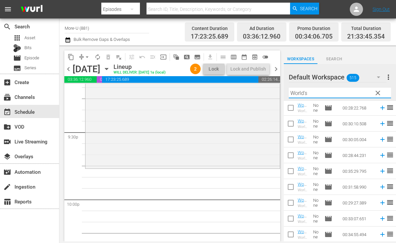
scroll to position [2856, 0]
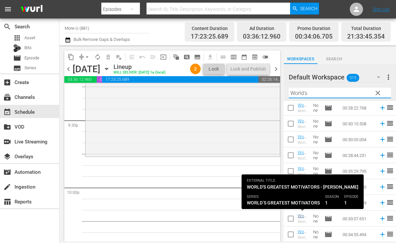
type input "World's"
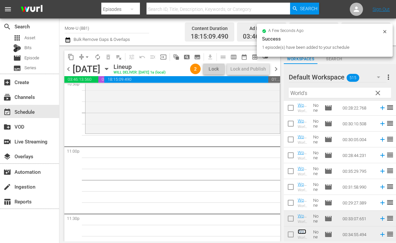
scroll to position [3072, 0]
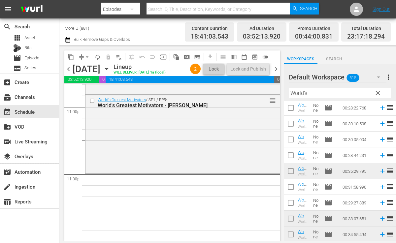
click at [380, 92] on span "clear" at bounding box center [378, 93] width 8 height 8
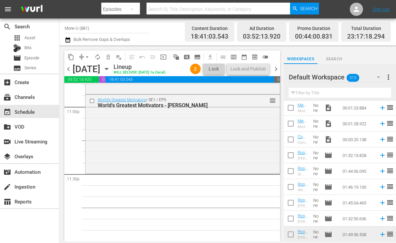
click at [339, 91] on input "text" at bounding box center [340, 93] width 102 height 11
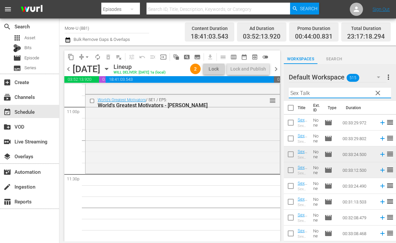
scroll to position [0, 0]
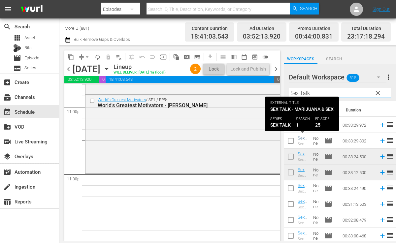
type input "Sex Talk"
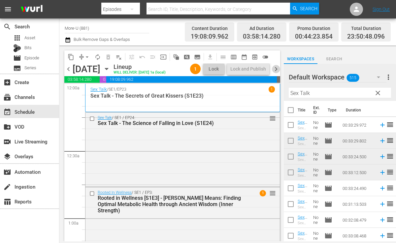
click at [275, 67] on span "chevron_right" at bounding box center [276, 69] width 8 height 8
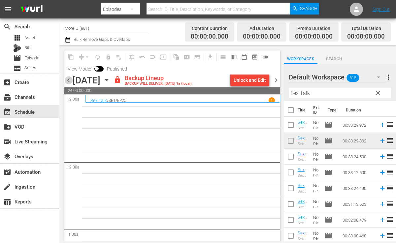
click at [70, 79] on span "chevron_left" at bounding box center [68, 80] width 8 height 8
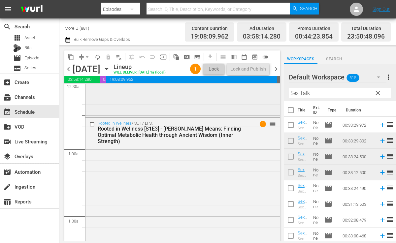
scroll to position [71, 0]
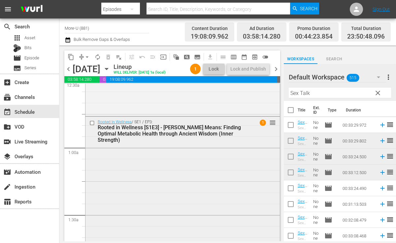
click at [262, 120] on span "1" at bounding box center [263, 122] width 6 height 6
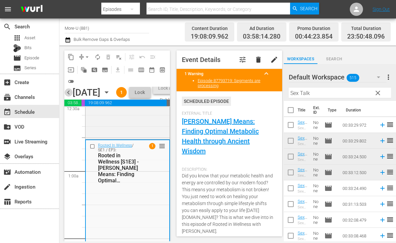
click at [70, 97] on span "chevron_left" at bounding box center [68, 92] width 8 height 8
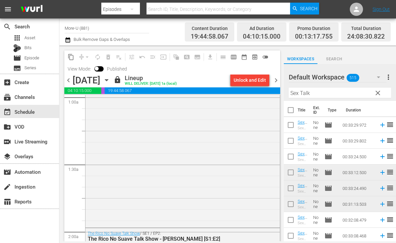
scroll to position [139, 0]
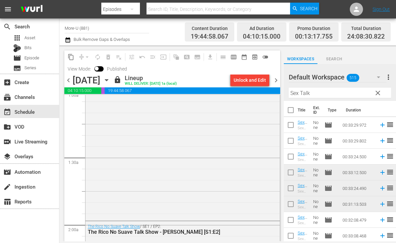
click at [278, 77] on span "chevron_right" at bounding box center [276, 80] width 8 height 8
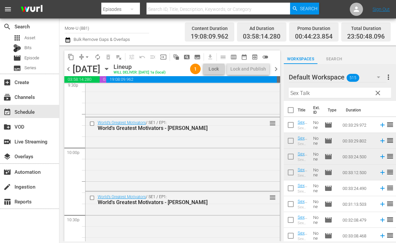
scroll to position [3079, 0]
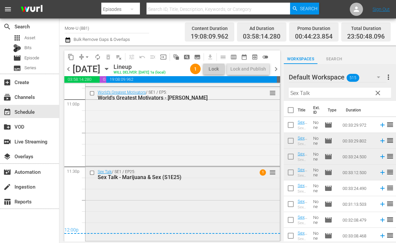
click at [246, 182] on div "Sex Talk / SE1 / EP25: Sex Talk - Marijuana & Sex (S1E25) 1 reorder" at bounding box center [182, 175] width 194 height 16
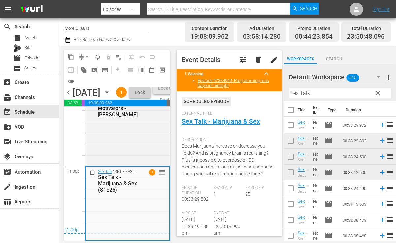
scroll to position [3124, 0]
click at [67, 97] on span "chevron_left" at bounding box center [68, 92] width 8 height 8
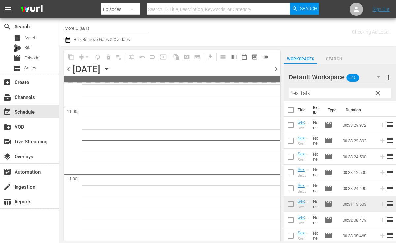
scroll to position [3071, 0]
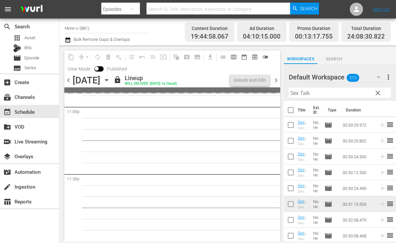
click at [275, 69] on div "content_copy compress arrow_drop_down autorenew_outlined delete_forever_outline…" at bounding box center [172, 62] width 216 height 24
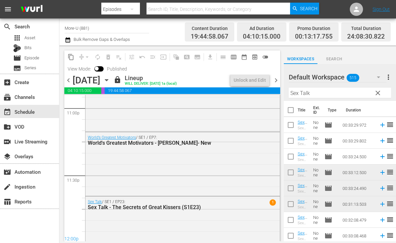
scroll to position [3111, 0]
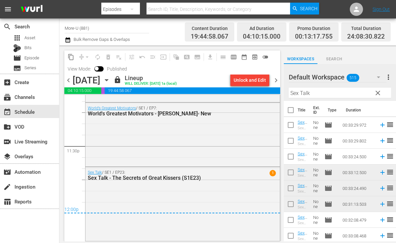
click at [275, 79] on span "chevron_right" at bounding box center [276, 80] width 8 height 8
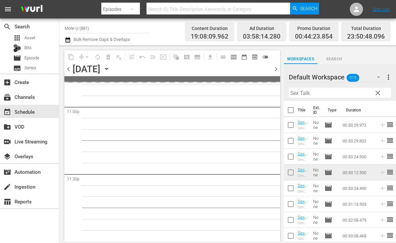
scroll to position [3079, 0]
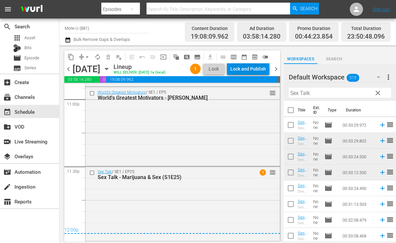
click at [259, 72] on div "Lock and Publish" at bounding box center [248, 69] width 36 height 12
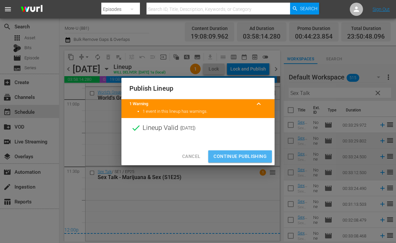
click at [239, 159] on span "Continue Publishing" at bounding box center [239, 156] width 53 height 8
